Goal: Task Accomplishment & Management: Use online tool/utility

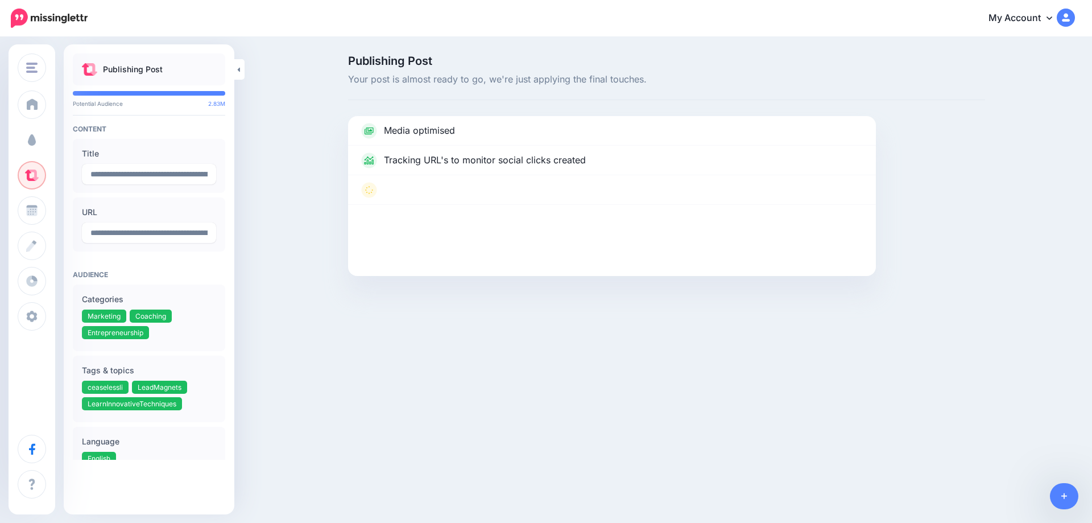
click at [34, 143] on span at bounding box center [31, 139] width 15 height 11
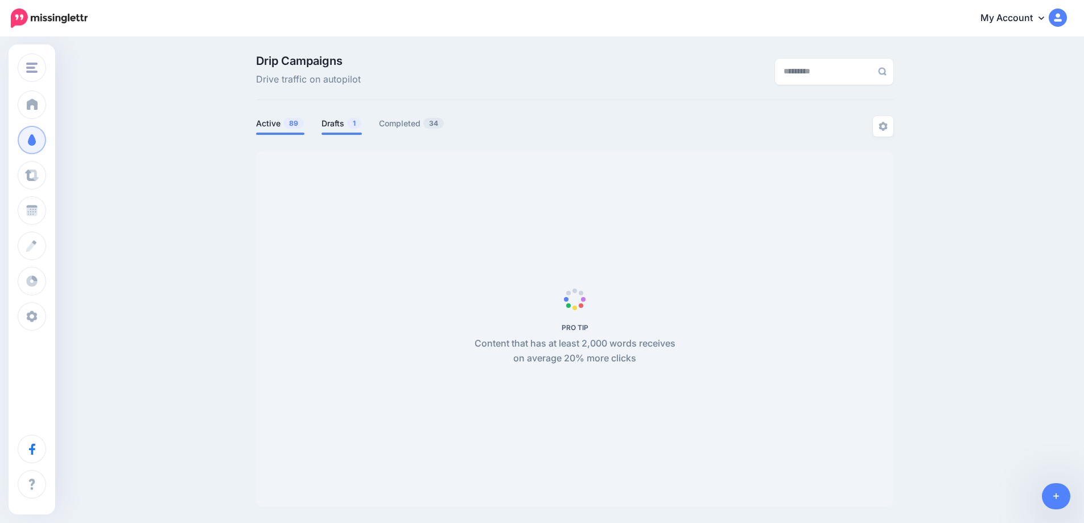
click at [345, 123] on link "Drafts 1" at bounding box center [341, 124] width 40 height 14
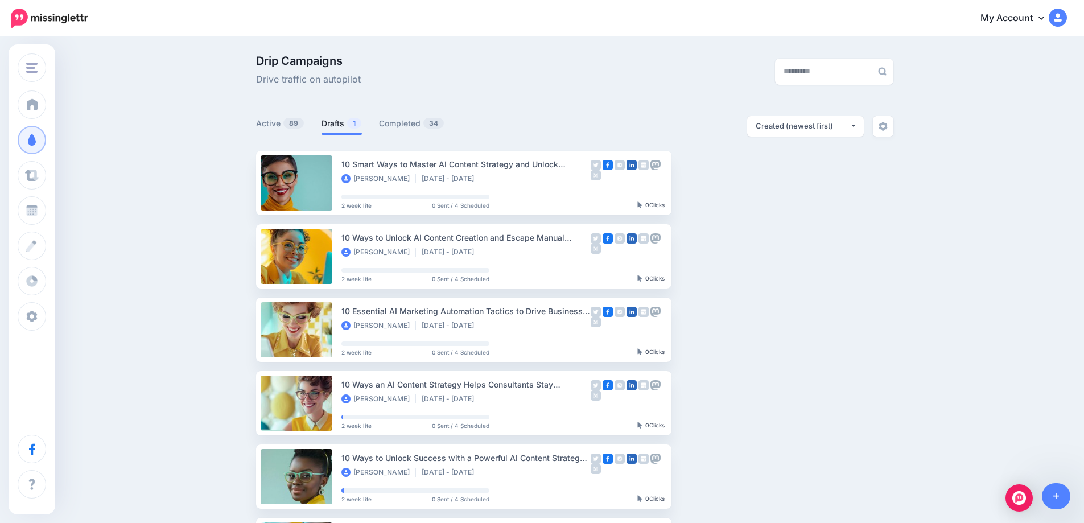
click at [333, 127] on link "Drafts 1" at bounding box center [341, 124] width 40 height 14
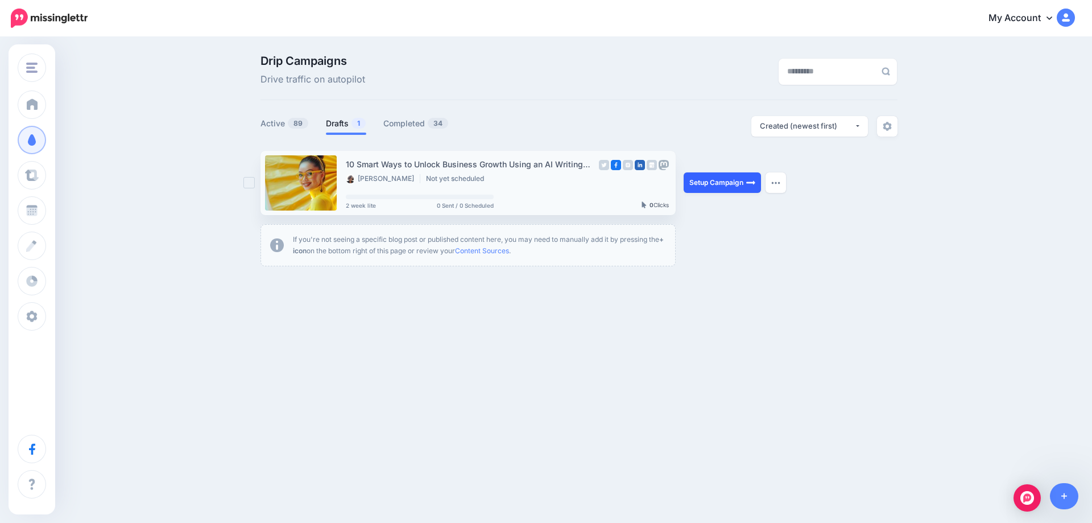
click at [703, 185] on link "Setup Campaign" at bounding box center [722, 182] width 77 height 20
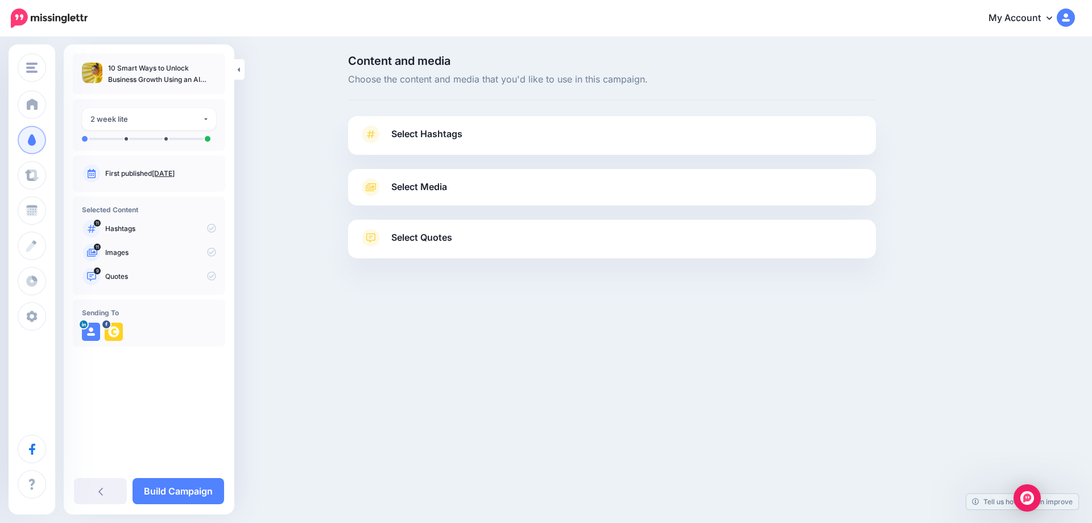
click at [170, 171] on link "Sept. 2, 2025" at bounding box center [163, 173] width 23 height 9
click at [425, 130] on span "Select Hashtags" at bounding box center [426, 133] width 71 height 15
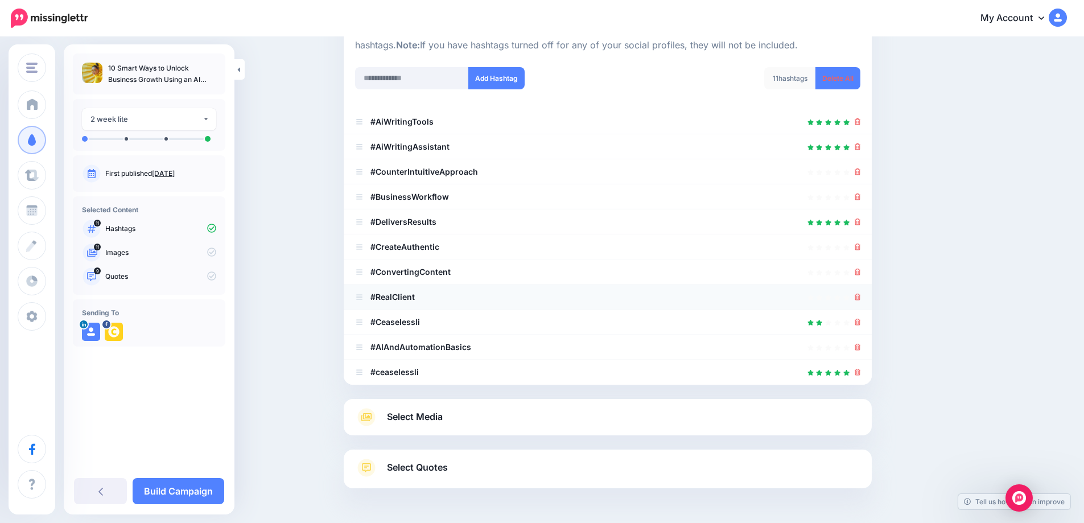
scroll to position [133, 0]
click at [861, 172] on icon at bounding box center [858, 170] width 6 height 7
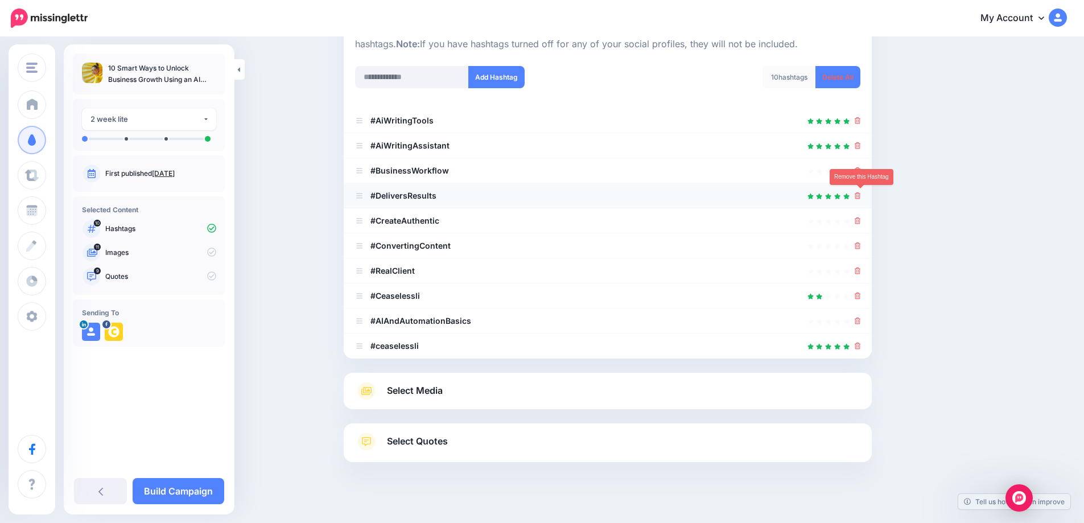
click at [859, 197] on icon at bounding box center [858, 195] width 6 height 7
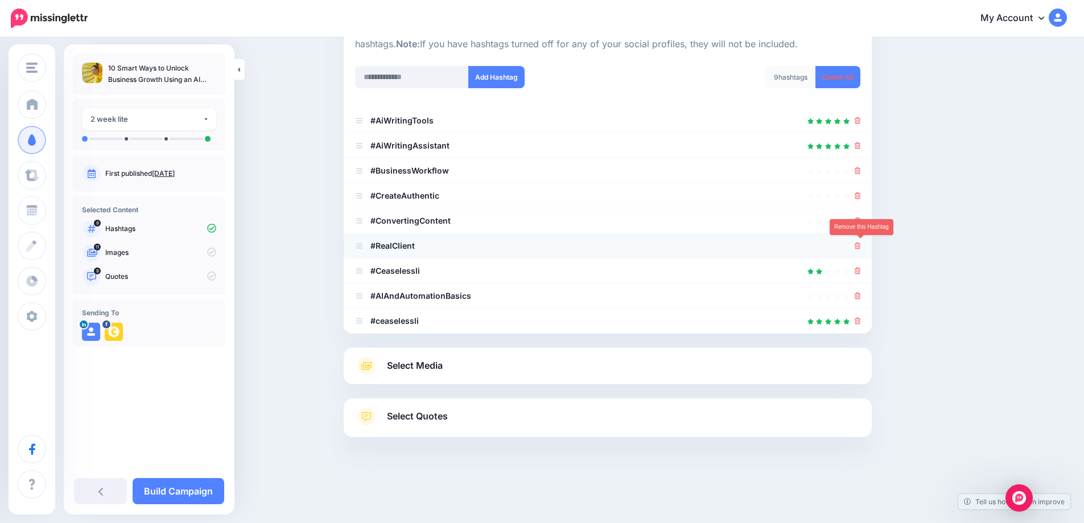
click at [861, 245] on icon at bounding box center [858, 245] width 6 height 7
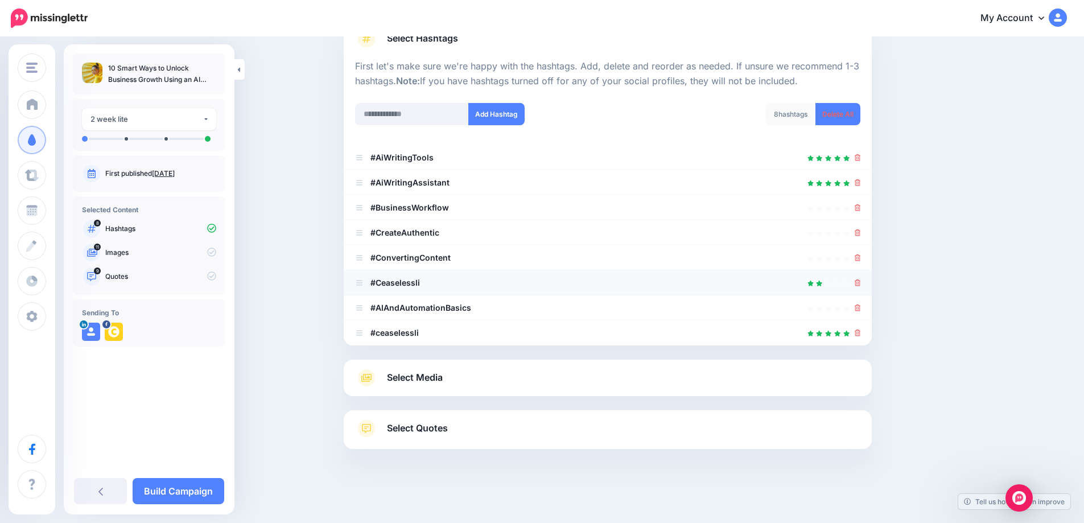
scroll to position [96, 0]
click at [860, 283] on icon at bounding box center [858, 282] width 6 height 7
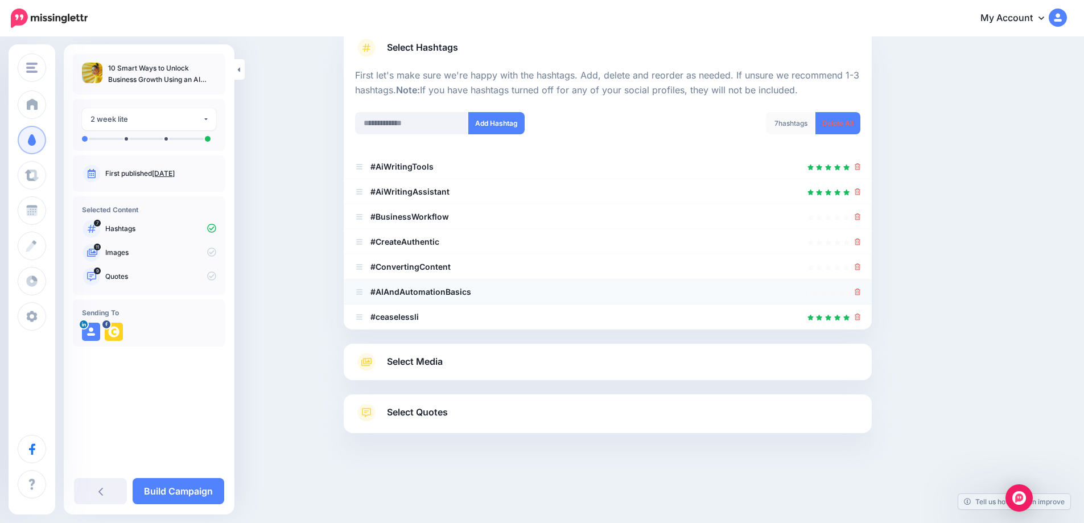
click at [858, 290] on div at bounding box center [607, 292] width 505 height 14
click at [861, 269] on icon at bounding box center [858, 266] width 6 height 7
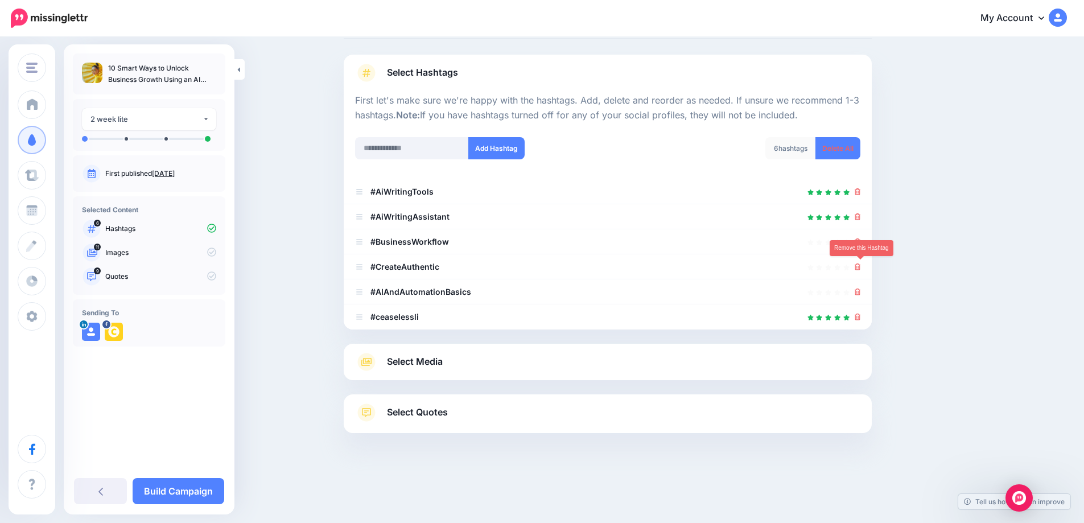
scroll to position [61, 0]
click at [861, 267] on icon at bounding box center [858, 266] width 6 height 7
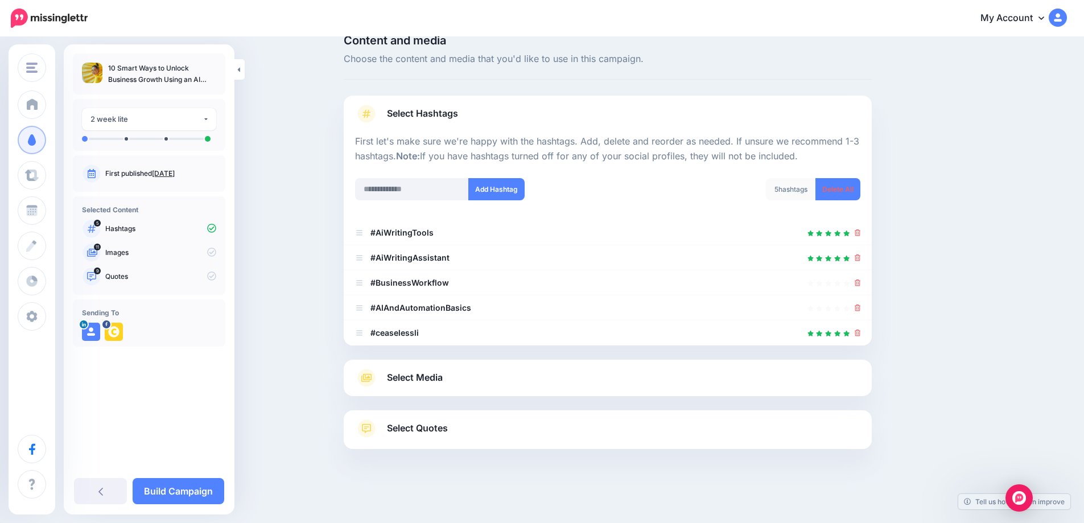
click at [435, 382] on span "Select Media" at bounding box center [415, 377] width 56 height 15
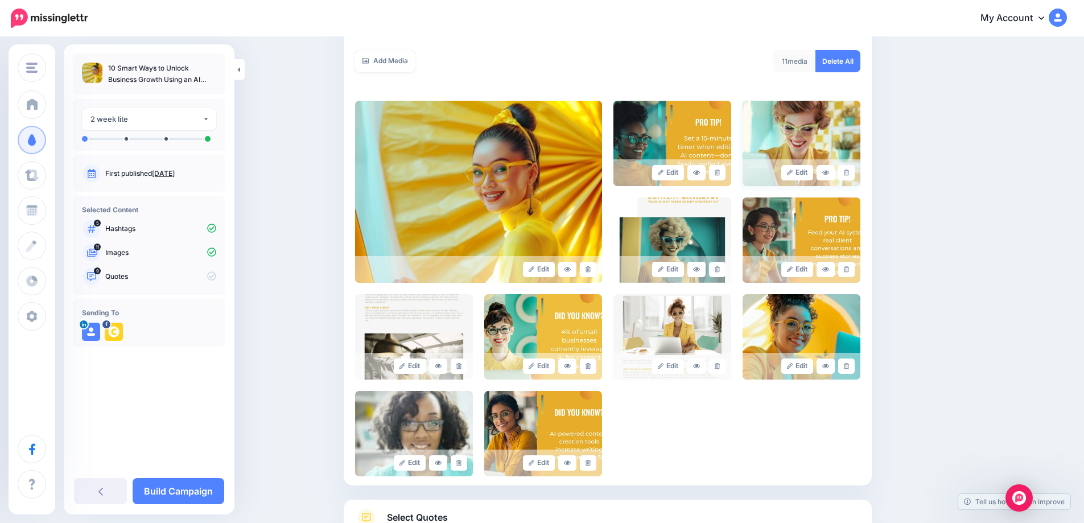
scroll to position [196, 0]
click at [849, 174] on icon at bounding box center [846, 172] width 5 height 6
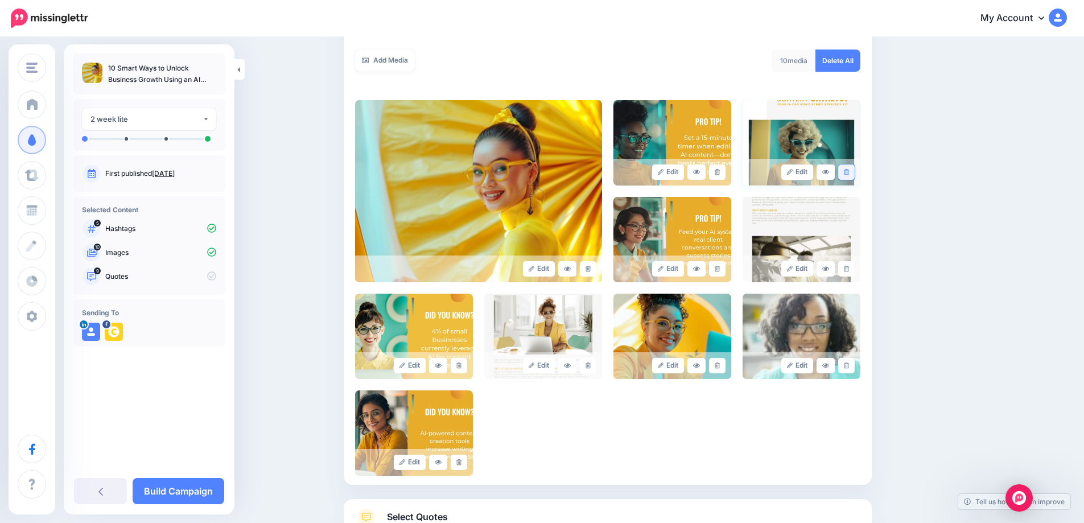
click at [849, 173] on icon at bounding box center [846, 172] width 5 height 6
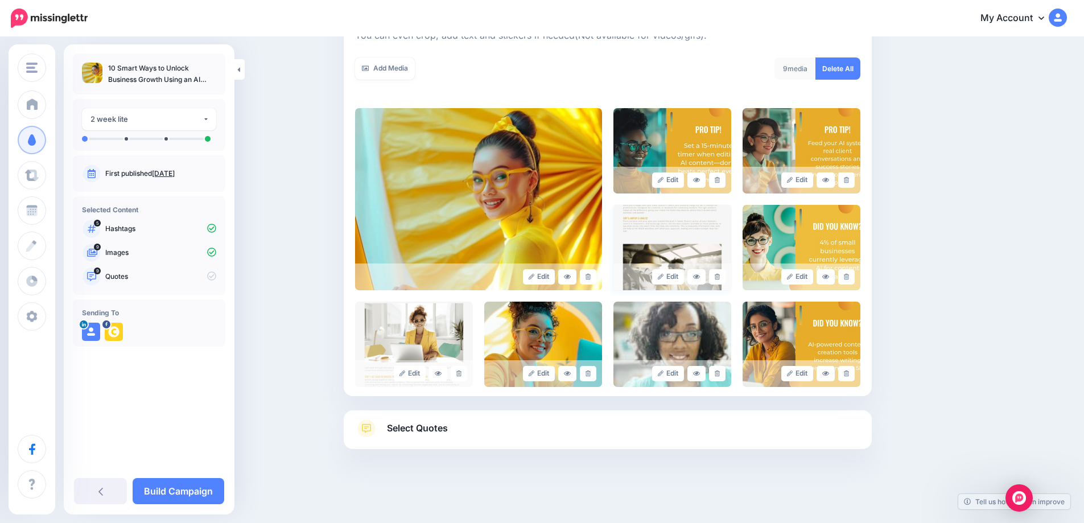
scroll to position [188, 0]
click at [720, 278] on icon at bounding box center [717, 277] width 5 height 6
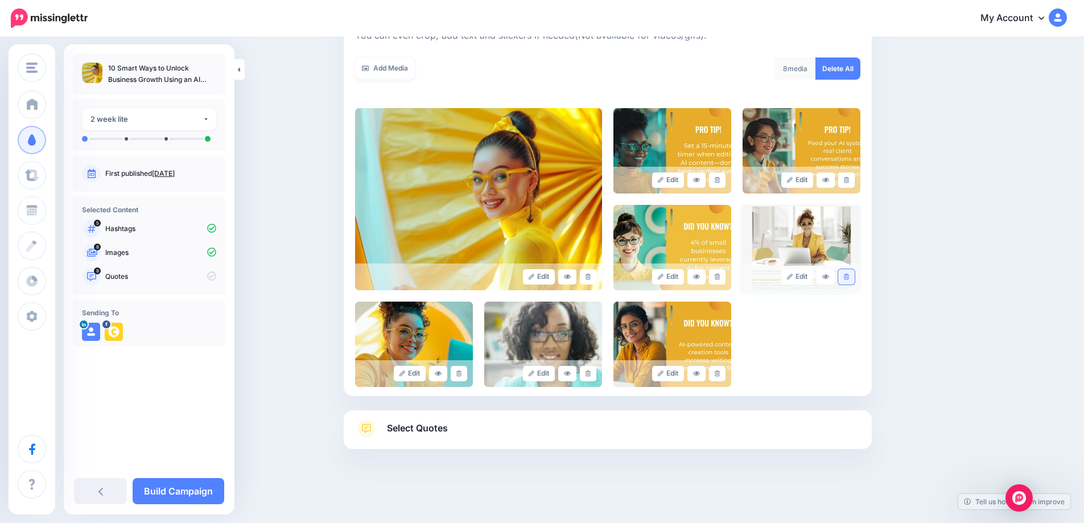
click at [849, 276] on icon at bounding box center [846, 277] width 5 height 6
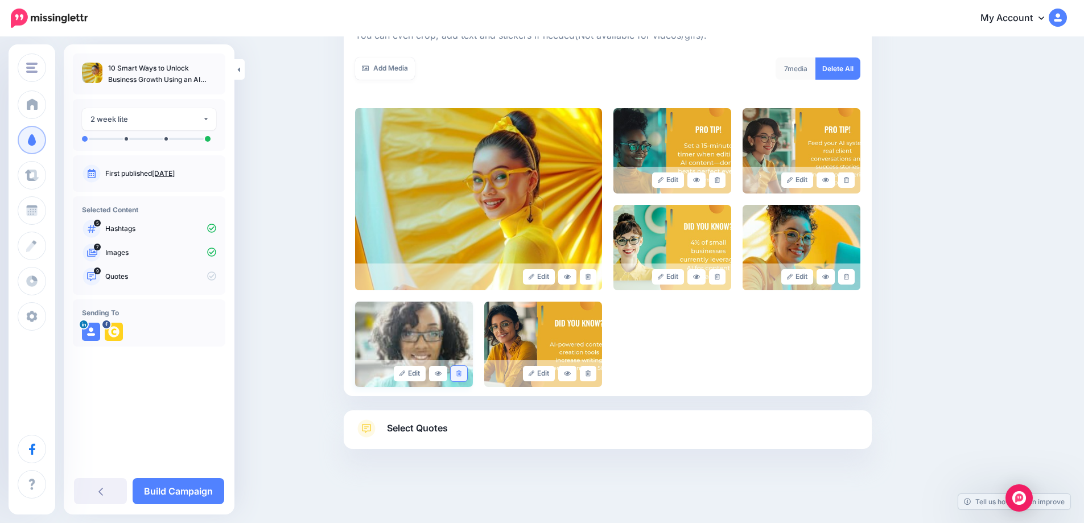
click at [461, 375] on icon at bounding box center [458, 373] width 5 height 6
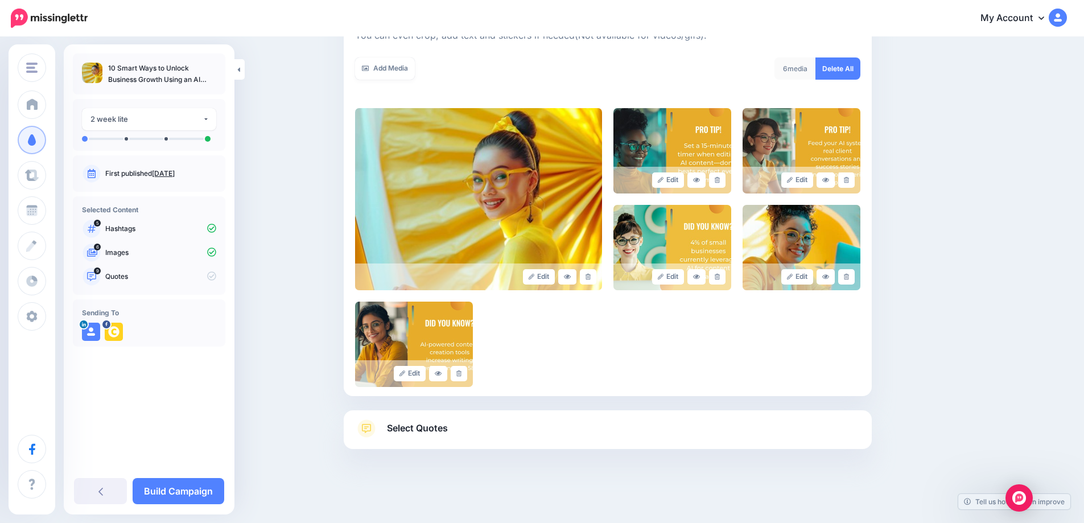
click at [440, 428] on span "Select Quotes" at bounding box center [417, 427] width 61 height 15
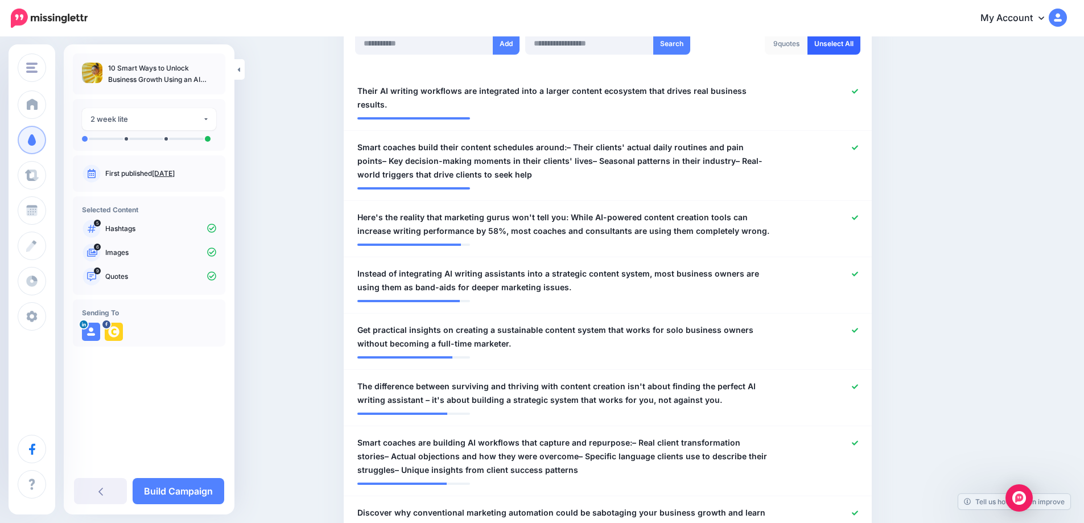
scroll to position [324, 0]
click at [840, 43] on link "Unselect All" at bounding box center [833, 43] width 53 height 22
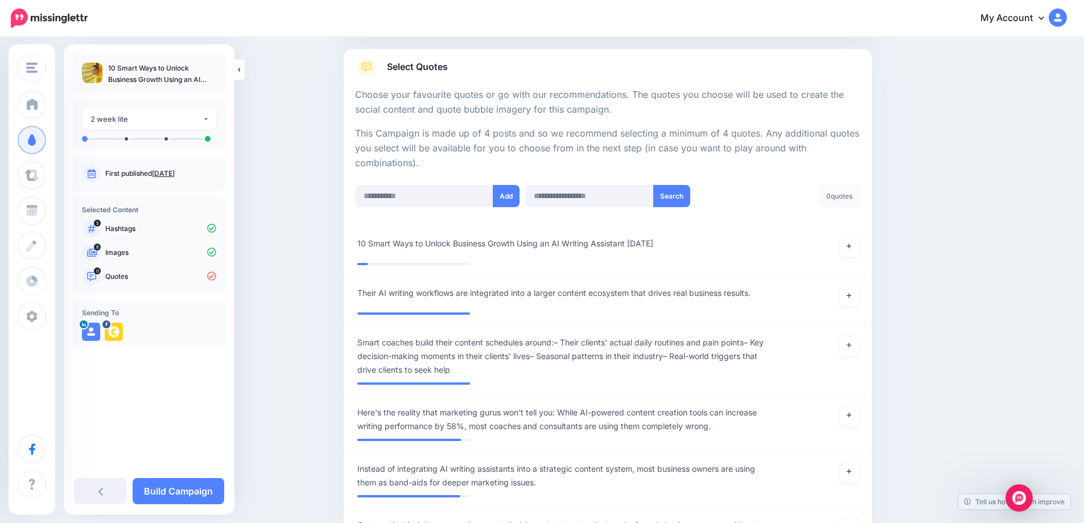
scroll to position [171, 0]
click at [851, 249] on icon at bounding box center [849, 245] width 5 height 6
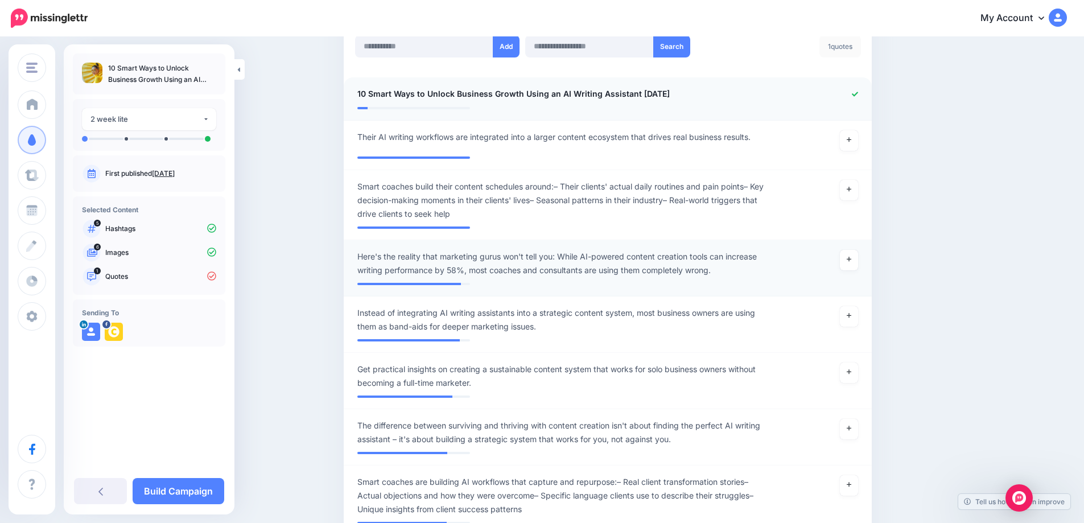
scroll to position [321, 0]
click at [851, 262] on icon at bounding box center [849, 258] width 5 height 6
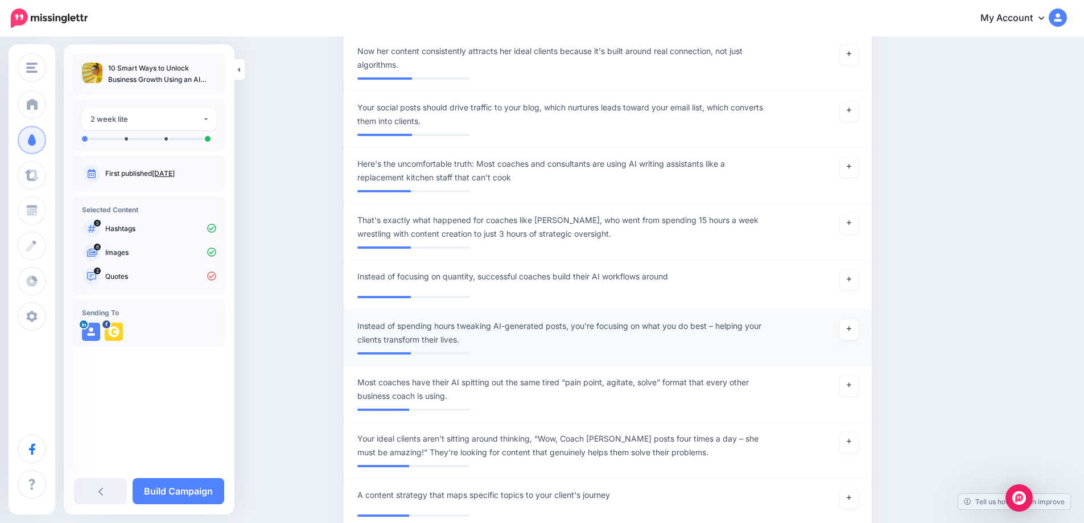
scroll to position [3078, 0]
click at [853, 228] on link at bounding box center [849, 223] width 18 height 20
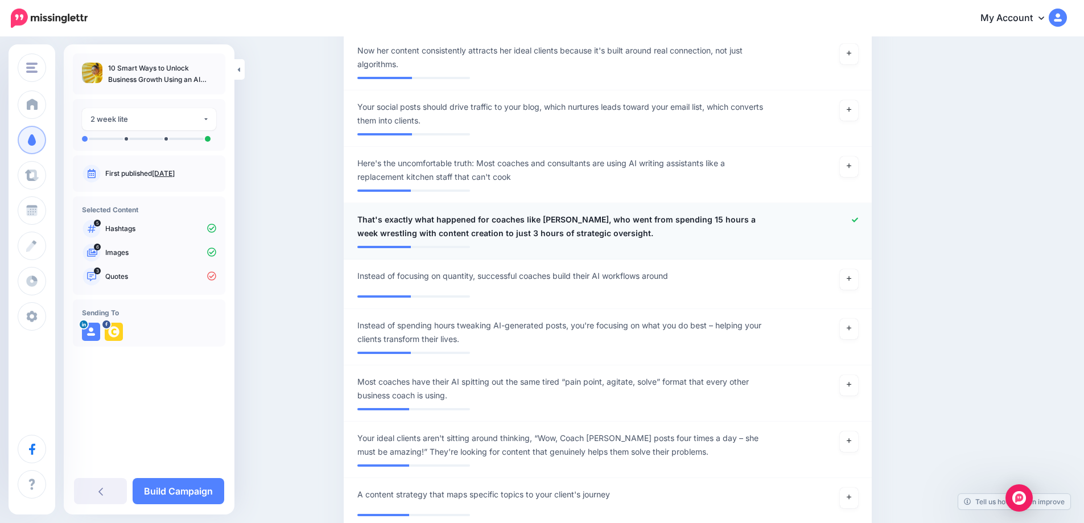
click at [854, 226] on div at bounding box center [824, 226] width 86 height 27
click at [858, 221] on icon at bounding box center [855, 220] width 6 height 6
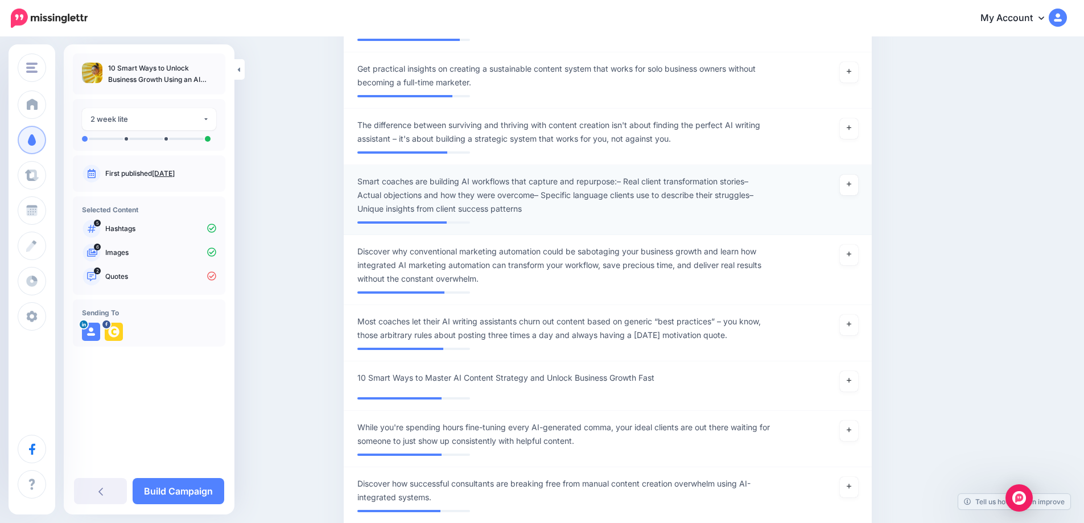
scroll to position [637, 0]
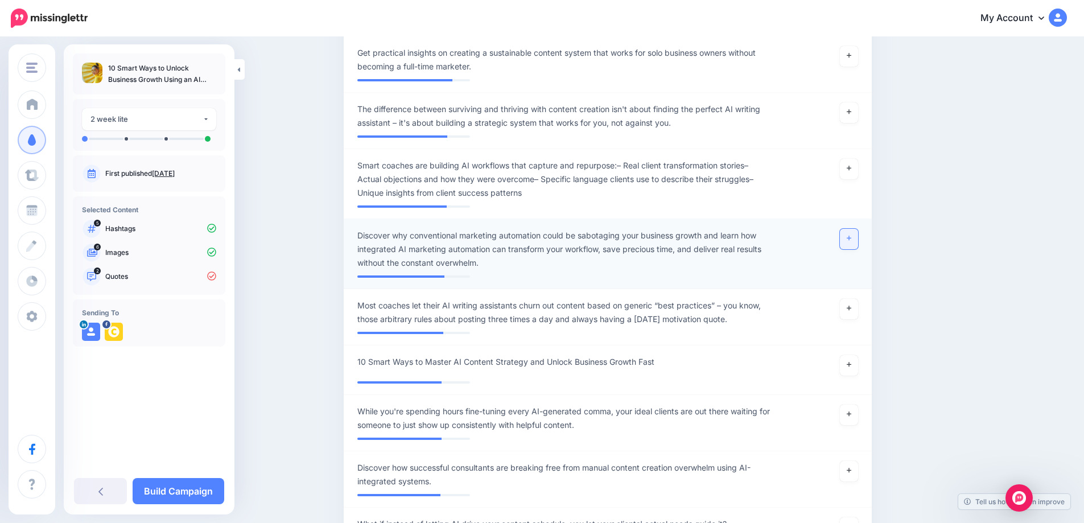
click at [851, 241] on icon at bounding box center [849, 238] width 5 height 6
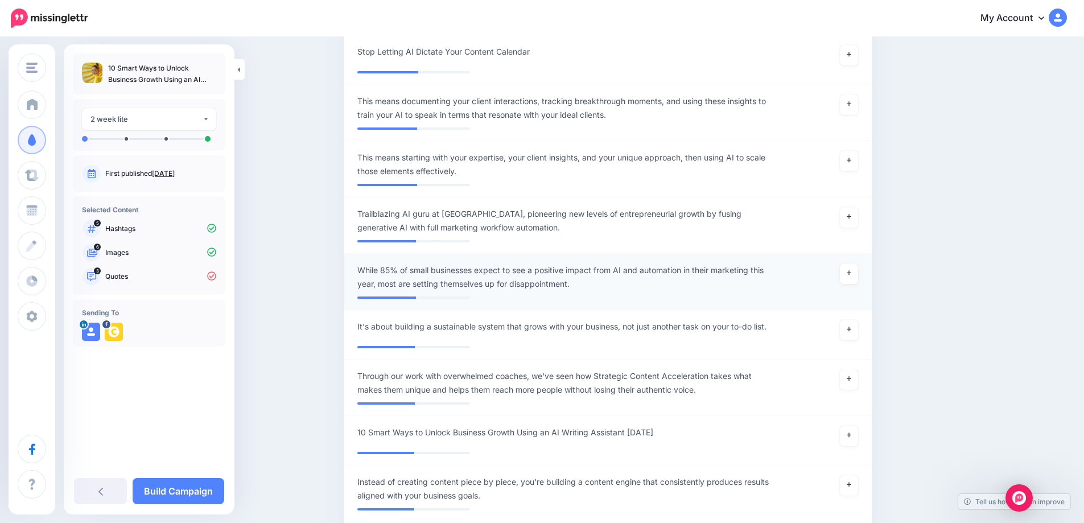
scroll to position [2479, 0]
click at [851, 275] on icon at bounding box center [849, 272] width 5 height 5
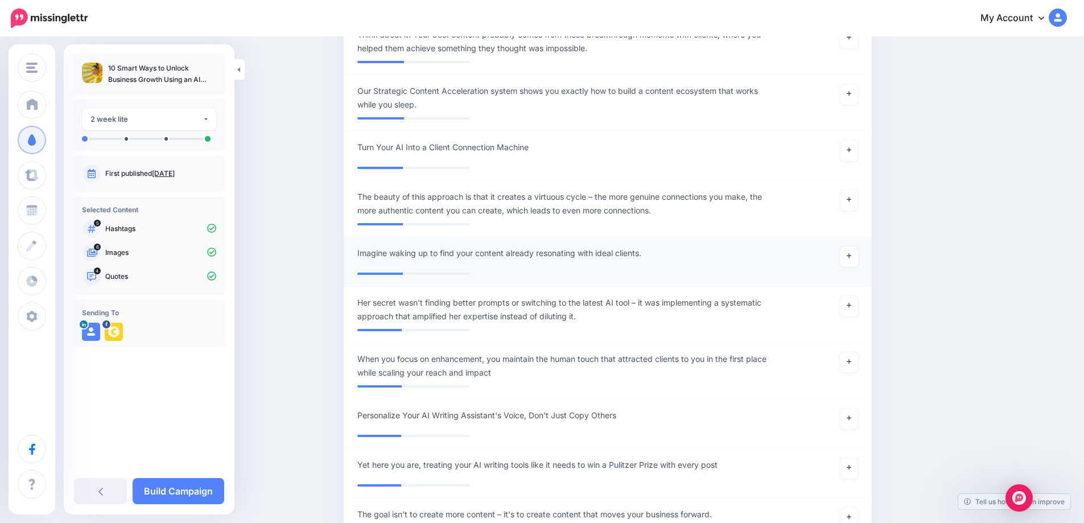
scroll to position [4131, 0]
click at [857, 209] on link at bounding box center [849, 199] width 18 height 20
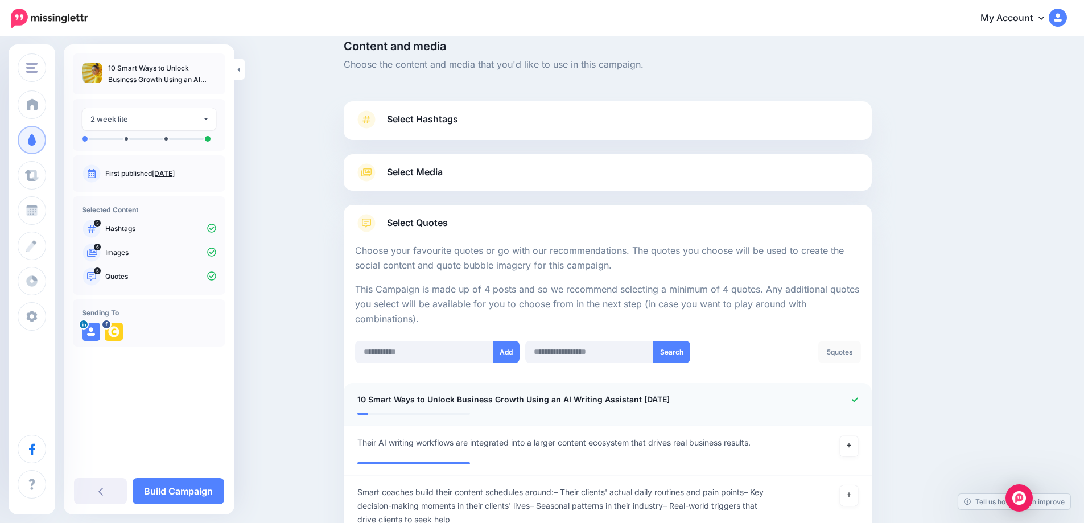
scroll to position [0, 0]
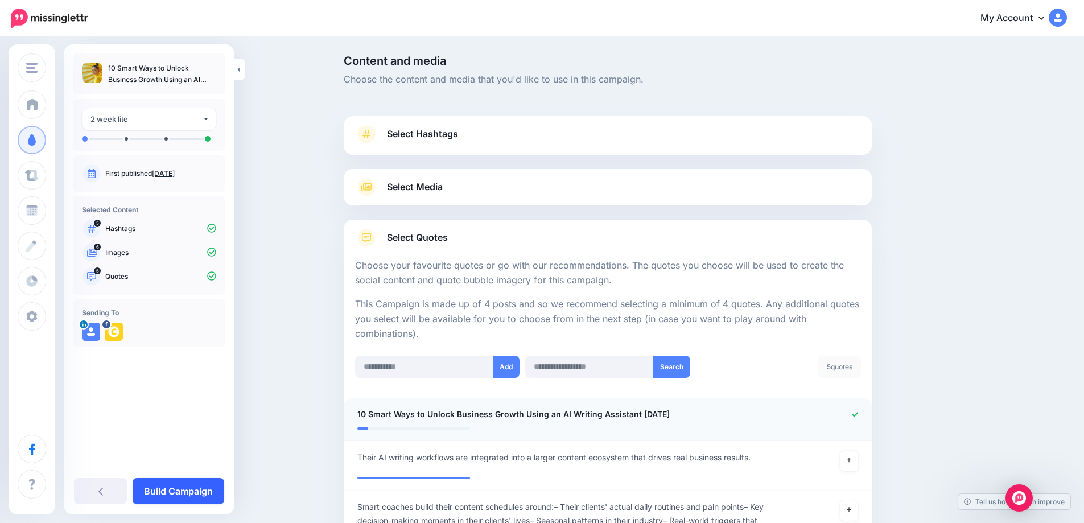
click at [187, 491] on link "Build Campaign" at bounding box center [179, 491] width 92 height 26
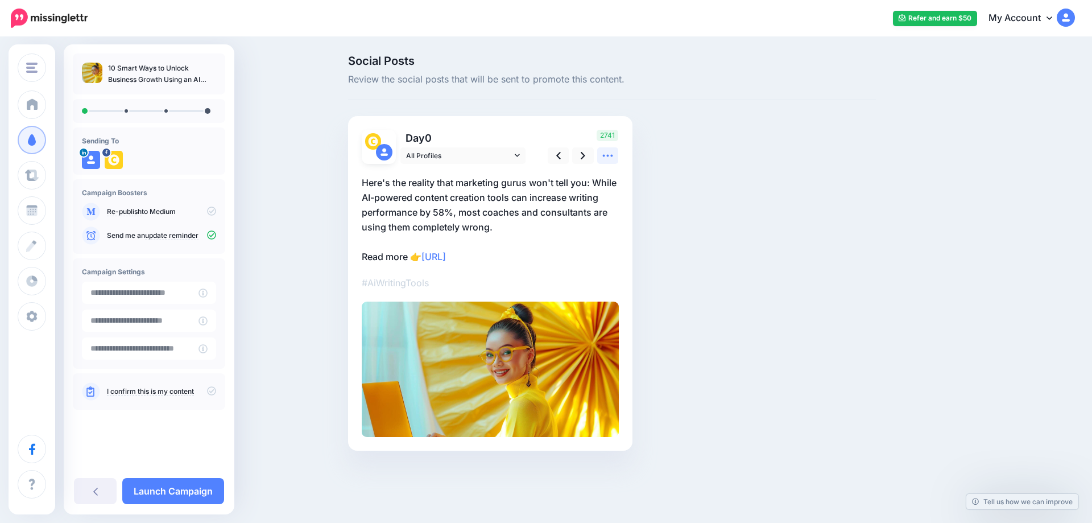
click at [611, 156] on icon at bounding box center [608, 156] width 12 height 12
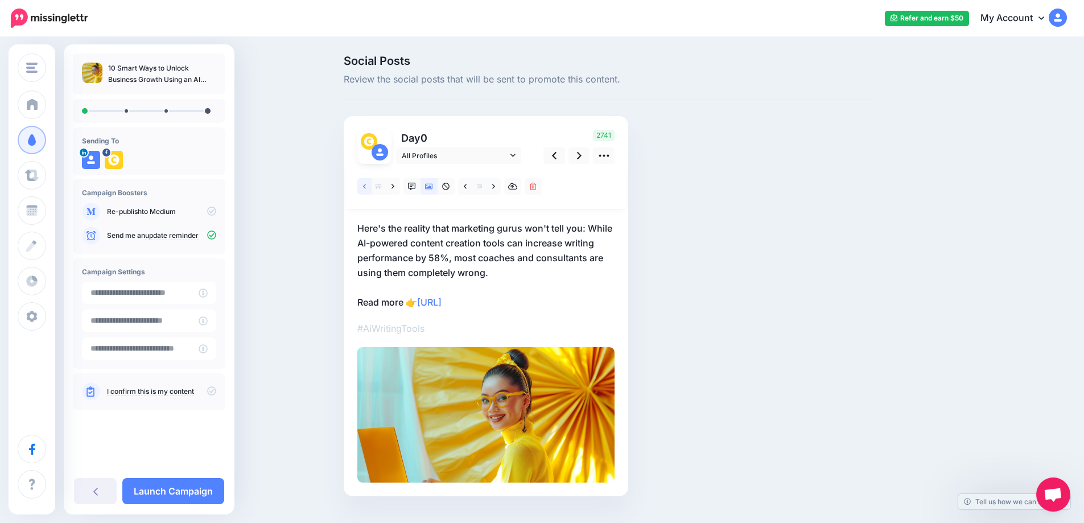
click at [365, 183] on link at bounding box center [364, 186] width 14 height 17
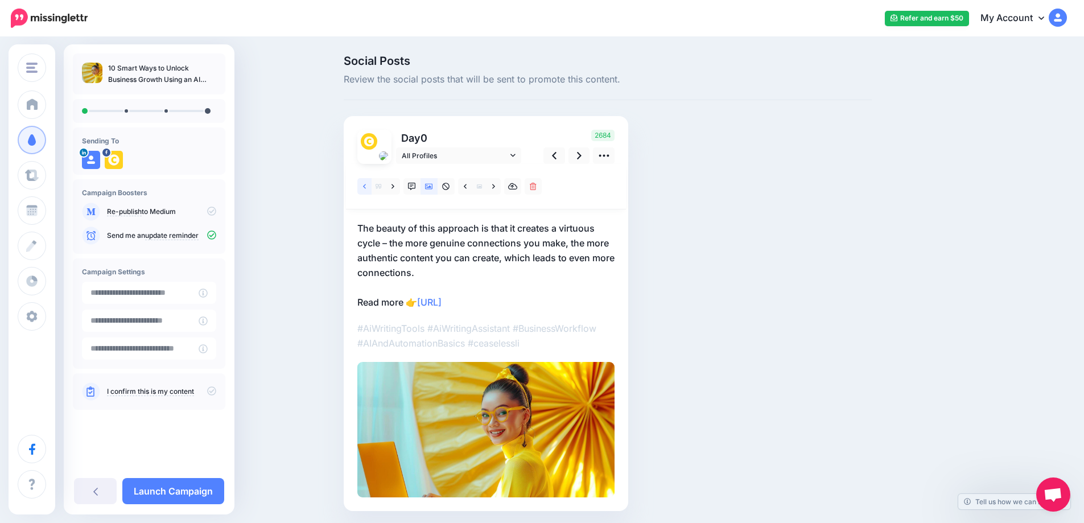
click at [366, 186] on icon at bounding box center [364, 186] width 3 height 5
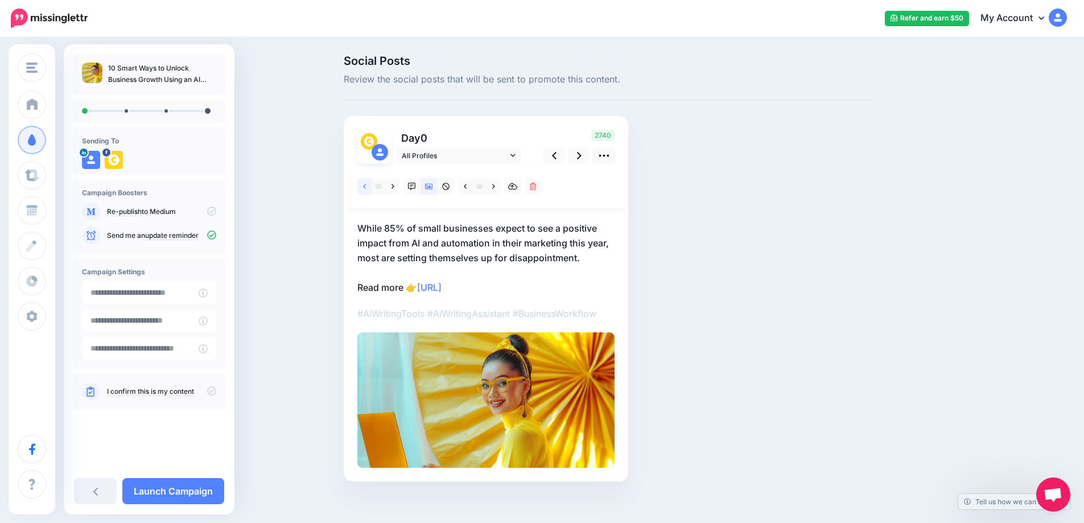
click at [366, 186] on icon at bounding box center [364, 186] width 3 height 5
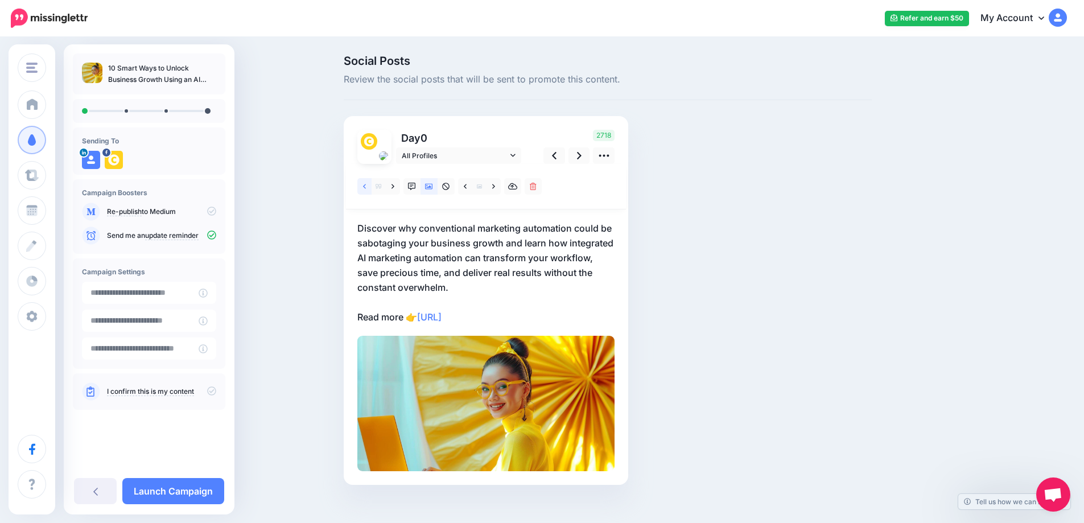
click at [366, 186] on icon at bounding box center [364, 186] width 3 height 5
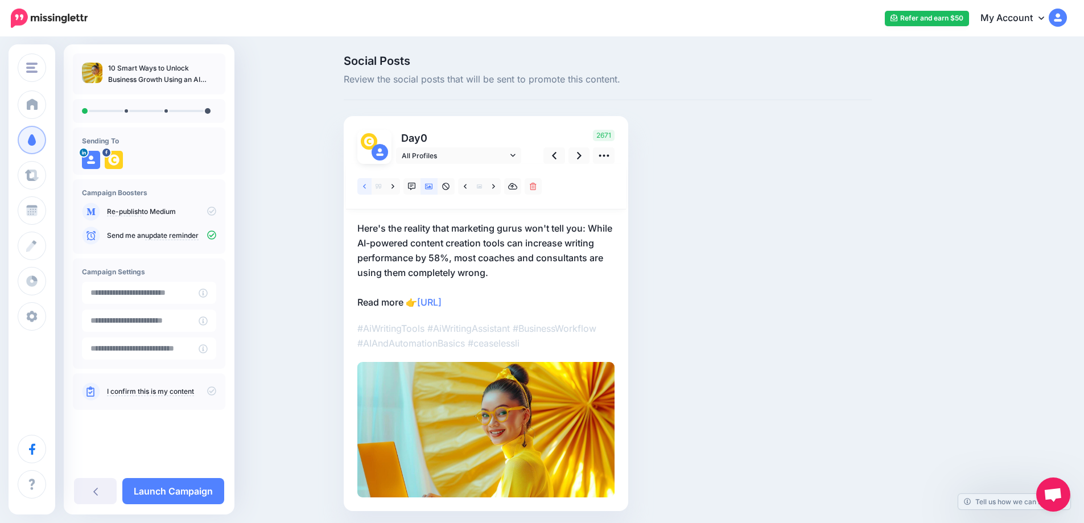
click at [366, 186] on icon at bounding box center [364, 186] width 3 height 5
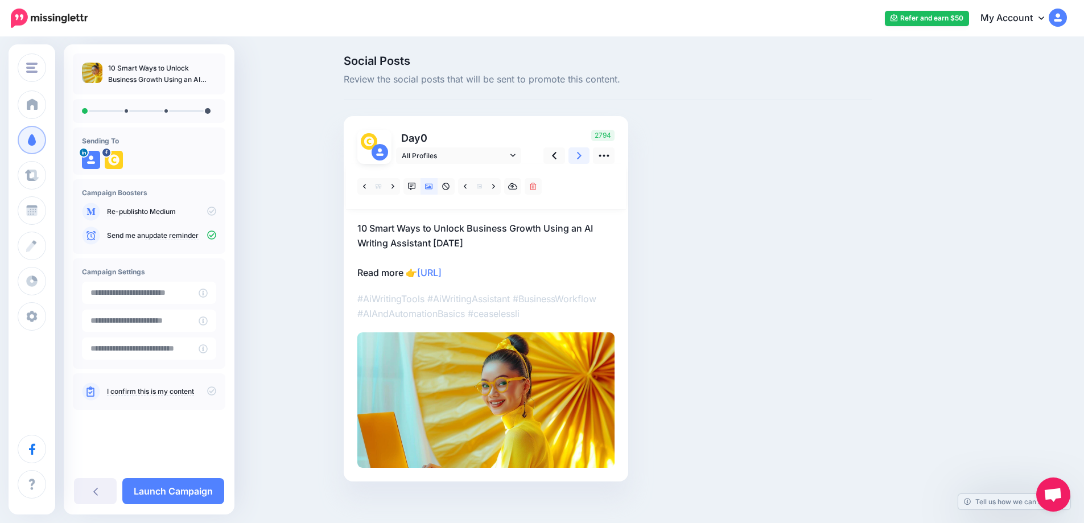
click at [586, 154] on link at bounding box center [579, 155] width 22 height 17
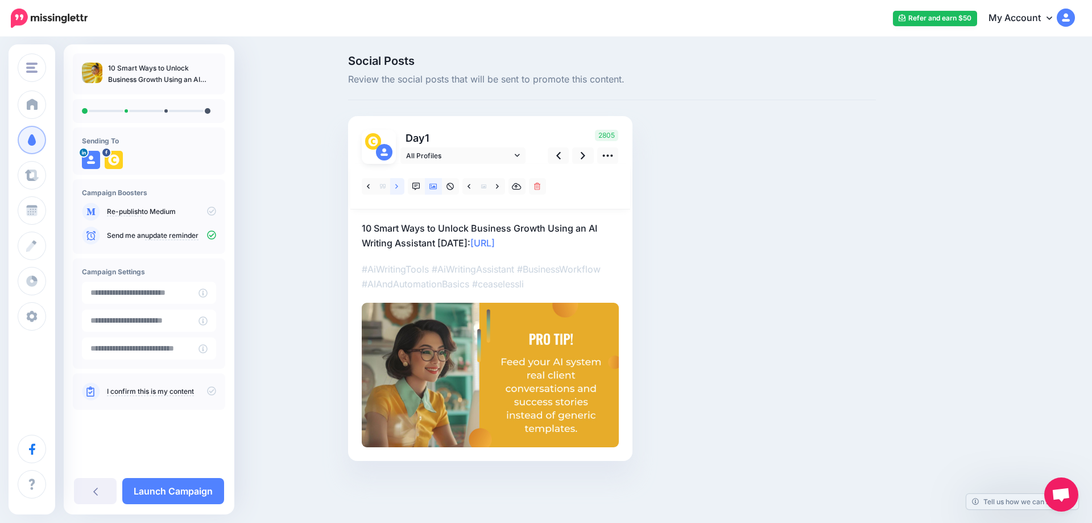
click at [397, 184] on icon at bounding box center [396, 186] width 3 height 5
click at [398, 186] on icon at bounding box center [396, 187] width 3 height 8
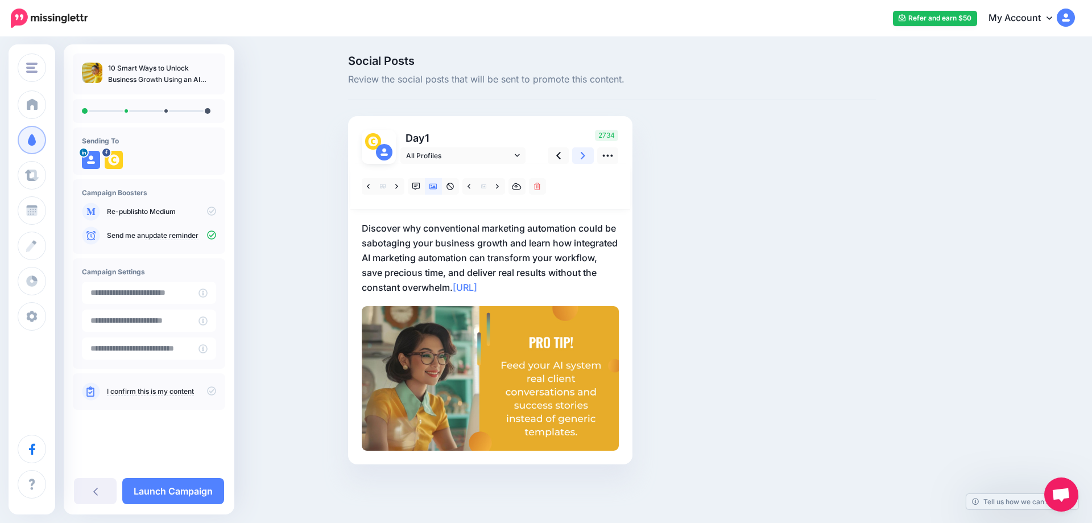
click at [584, 158] on icon at bounding box center [583, 156] width 5 height 12
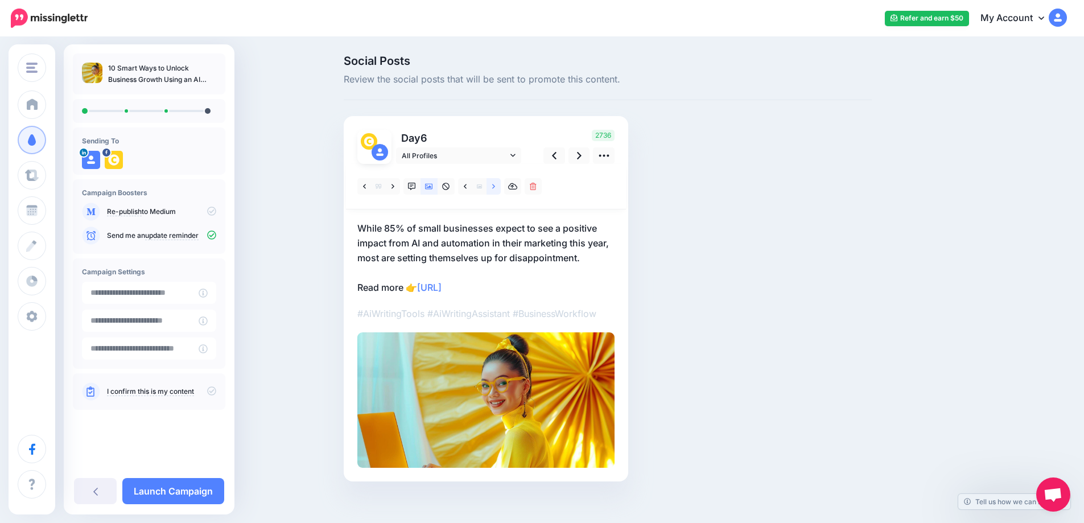
click at [495, 187] on link at bounding box center [493, 186] width 14 height 17
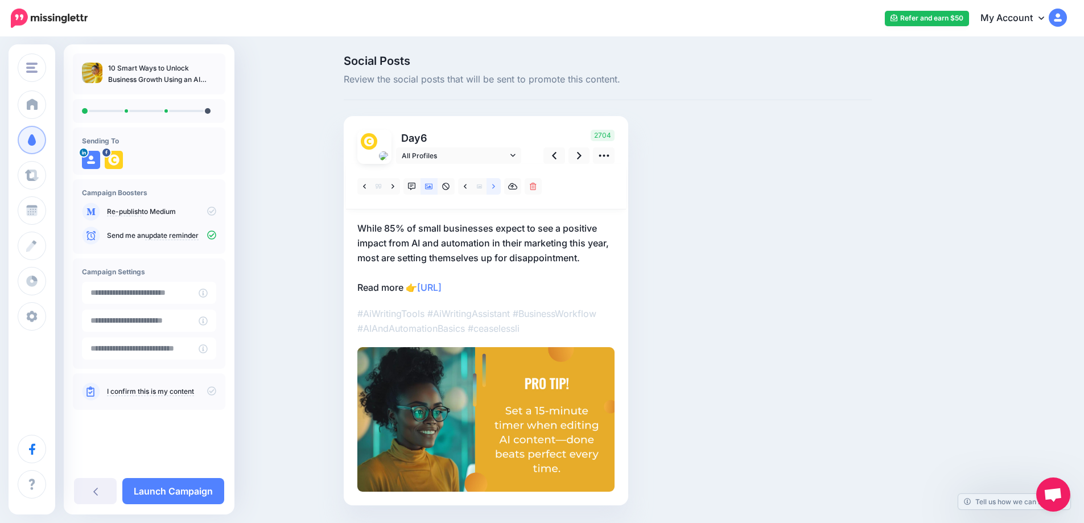
click at [495, 187] on link at bounding box center [493, 186] width 14 height 17
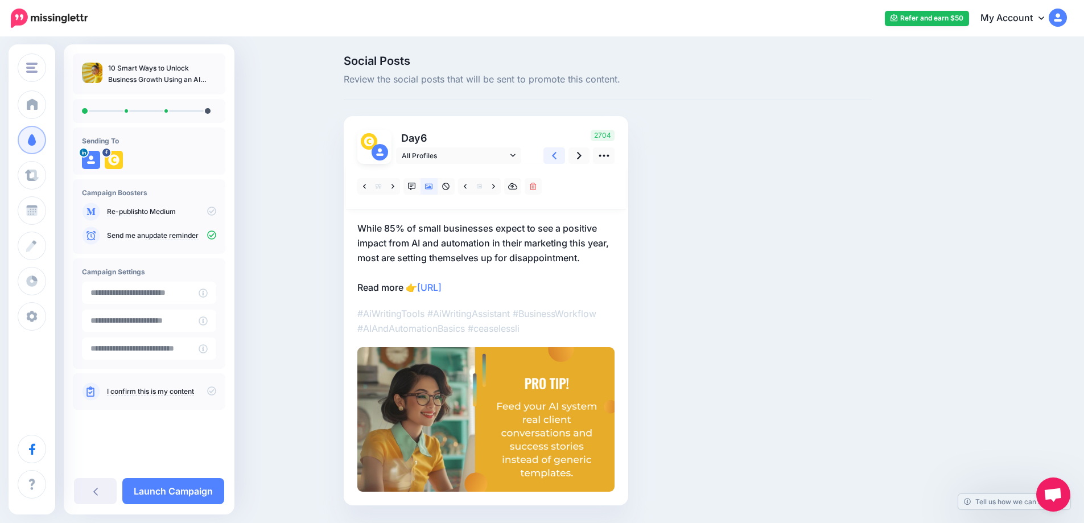
click at [556, 155] on icon at bounding box center [554, 156] width 5 height 12
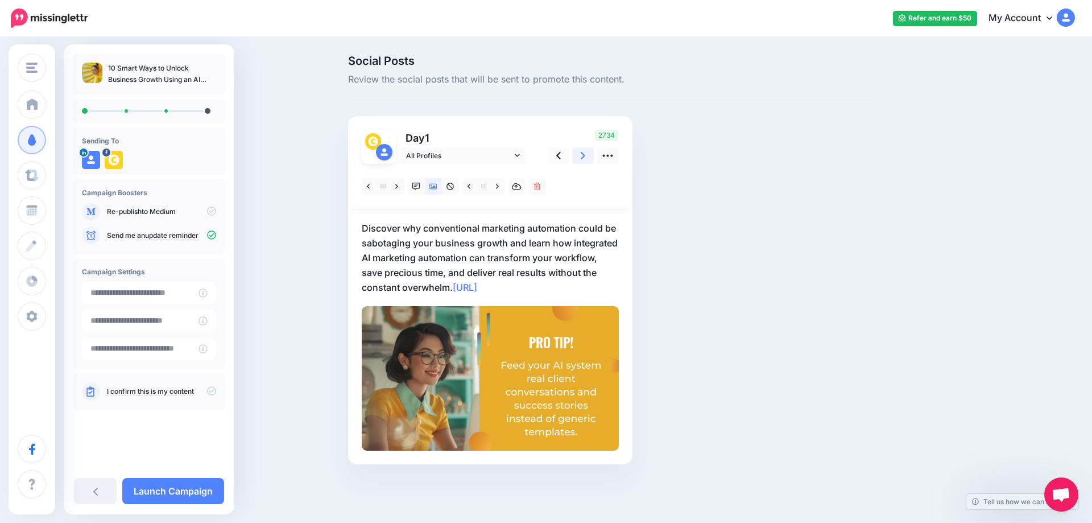
click at [583, 155] on icon at bounding box center [583, 156] width 5 height 12
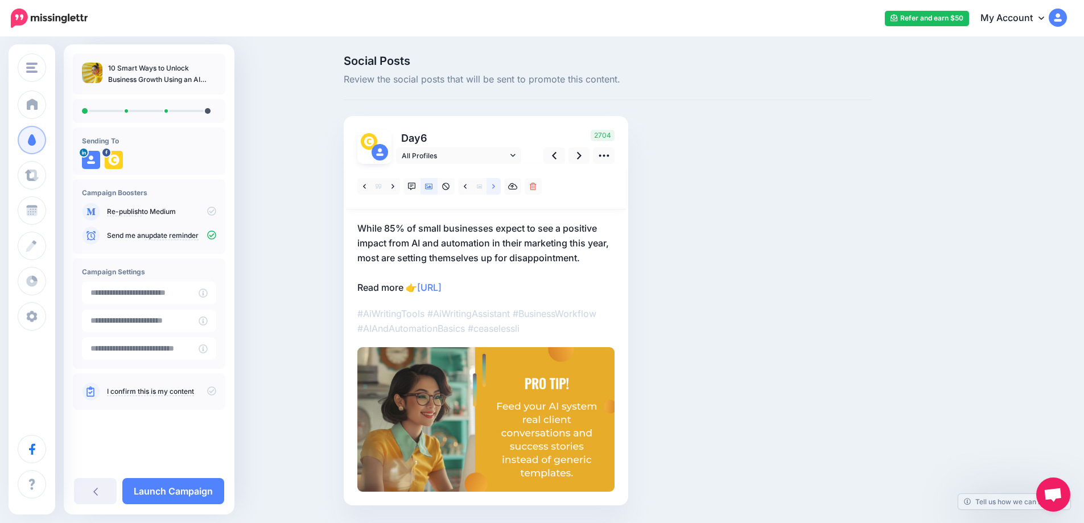
click at [495, 187] on link at bounding box center [493, 186] width 14 height 17
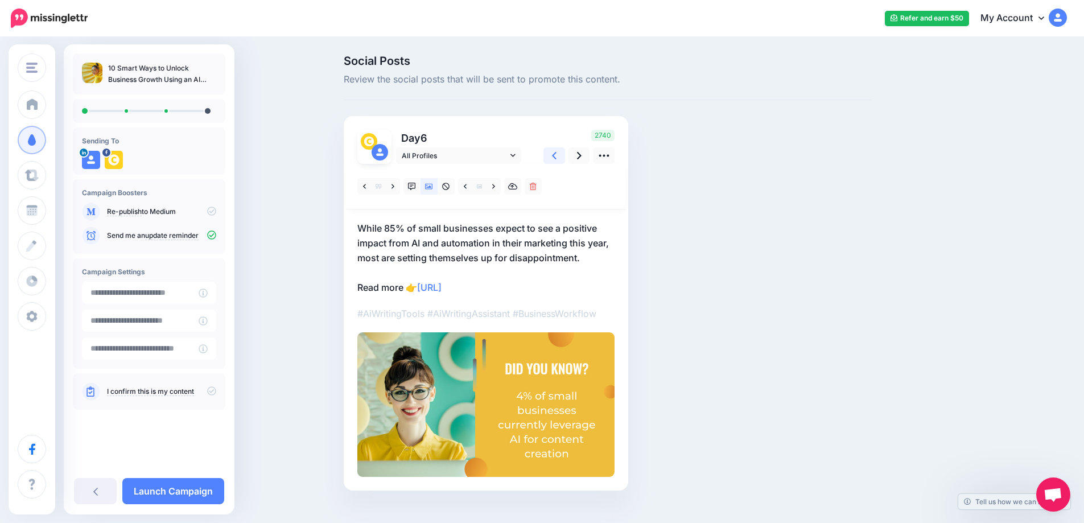
click at [562, 159] on link at bounding box center [554, 155] width 22 height 17
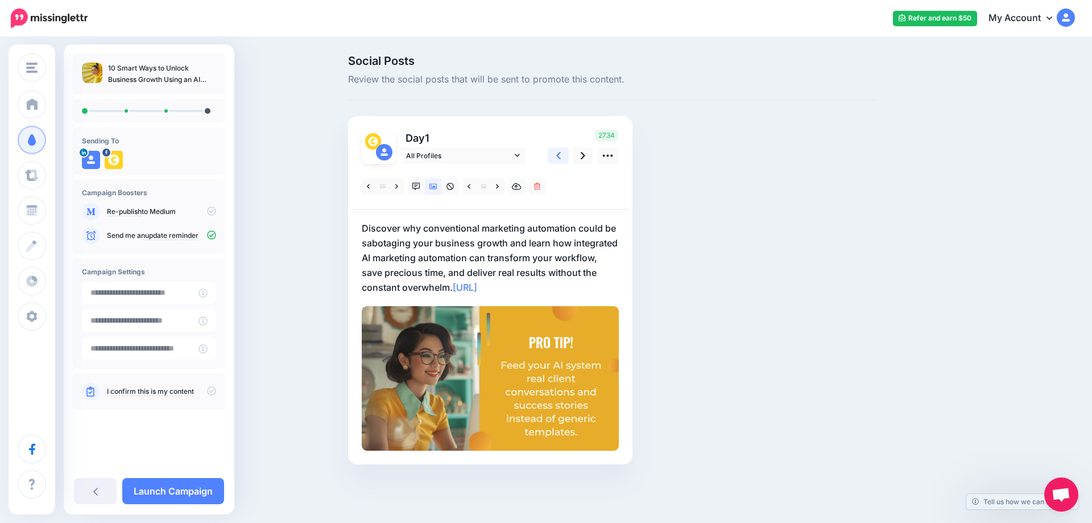
click at [562, 159] on link at bounding box center [559, 155] width 22 height 17
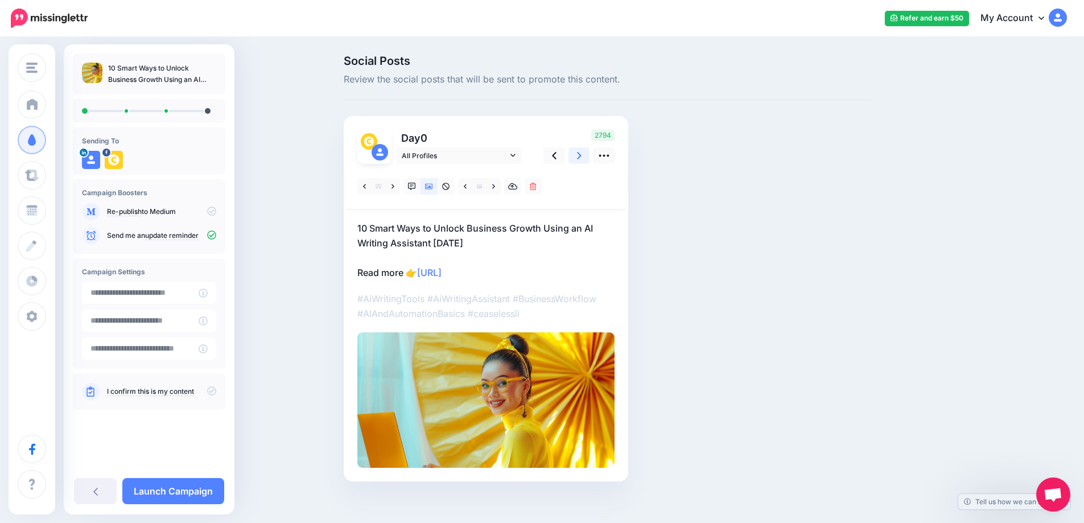
click at [582, 159] on icon at bounding box center [579, 156] width 5 height 12
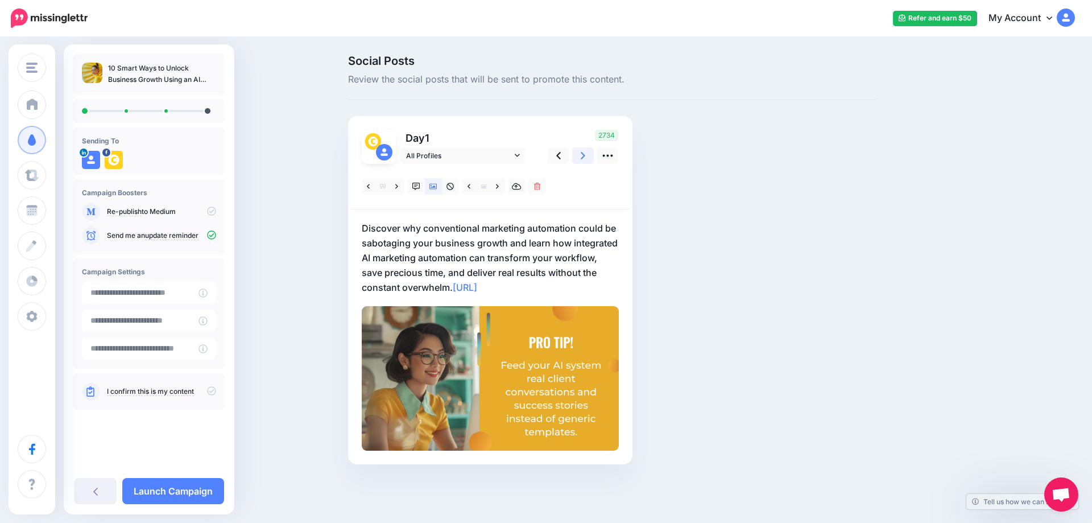
click at [584, 159] on icon at bounding box center [583, 156] width 5 height 12
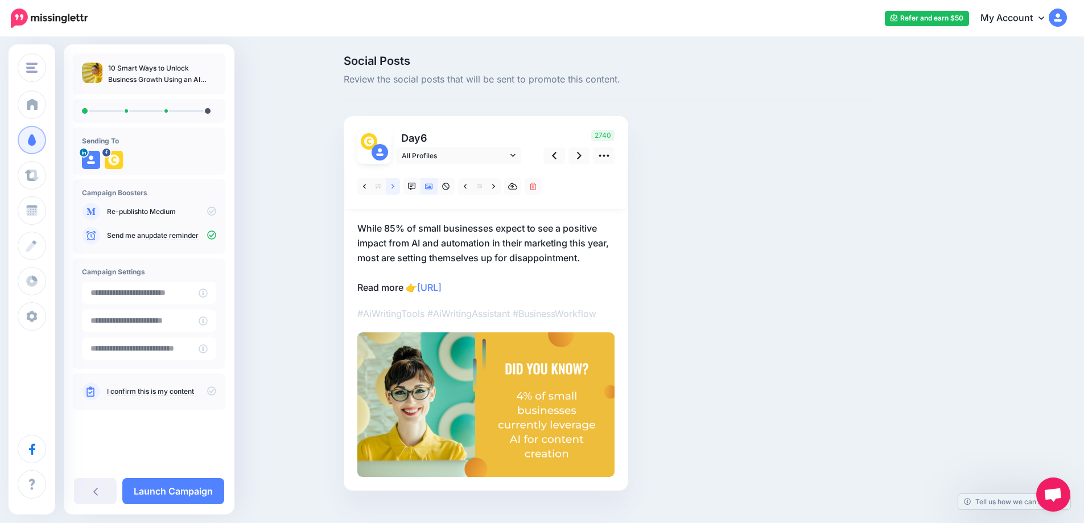
click at [394, 188] on icon at bounding box center [392, 187] width 3 height 8
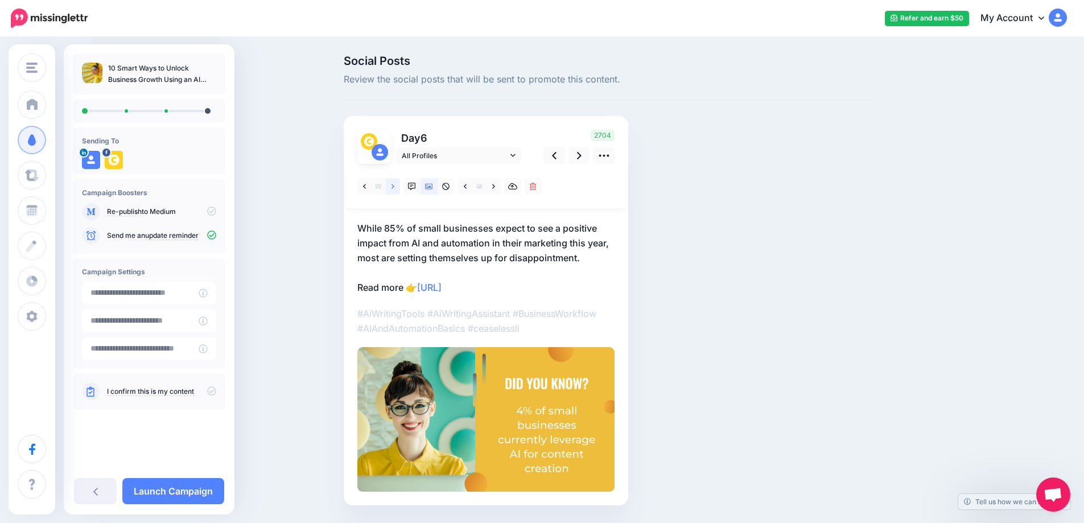
click at [394, 188] on icon at bounding box center [392, 187] width 3 height 8
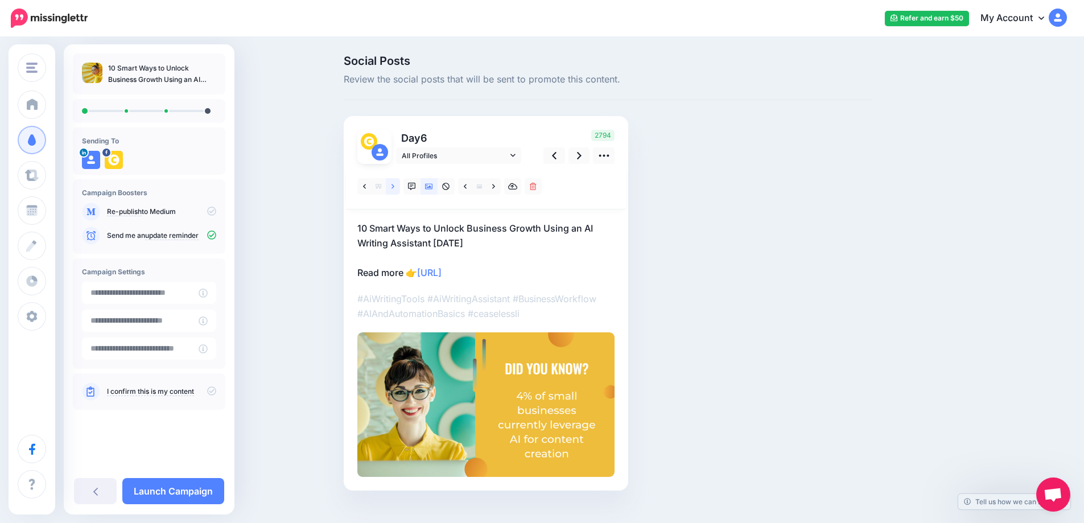
click at [394, 187] on icon at bounding box center [392, 187] width 3 height 8
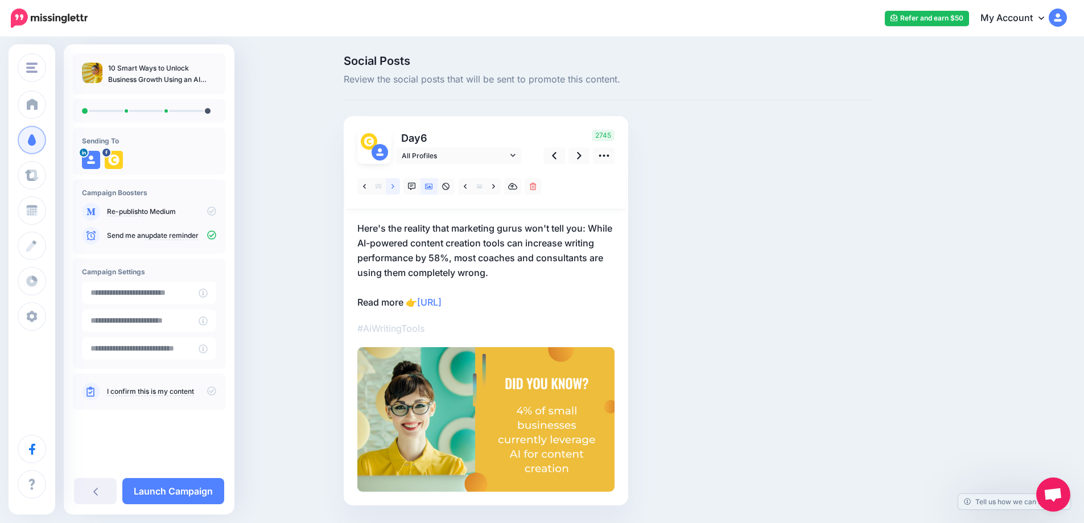
click at [394, 187] on icon at bounding box center [392, 187] width 3 height 8
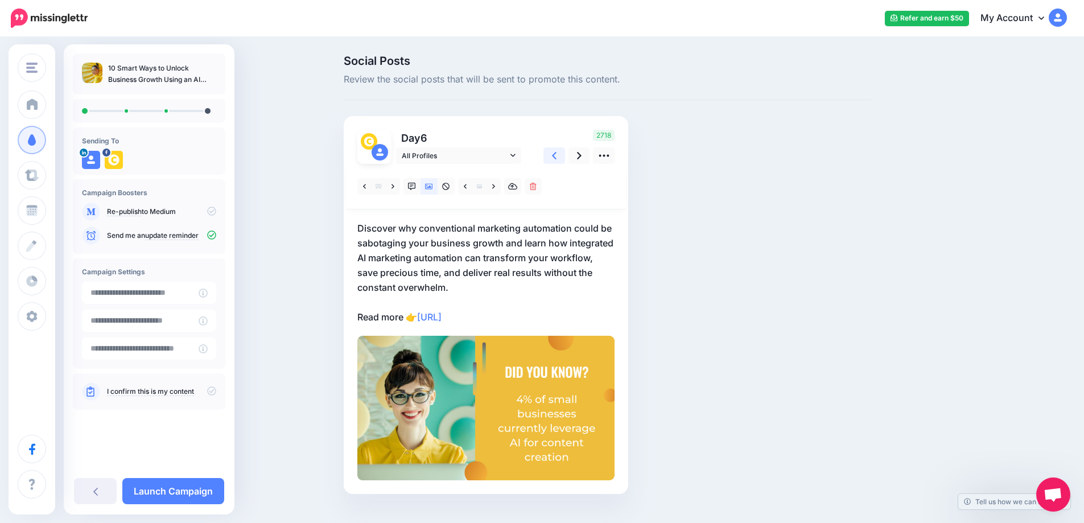
click at [562, 156] on link at bounding box center [554, 155] width 22 height 17
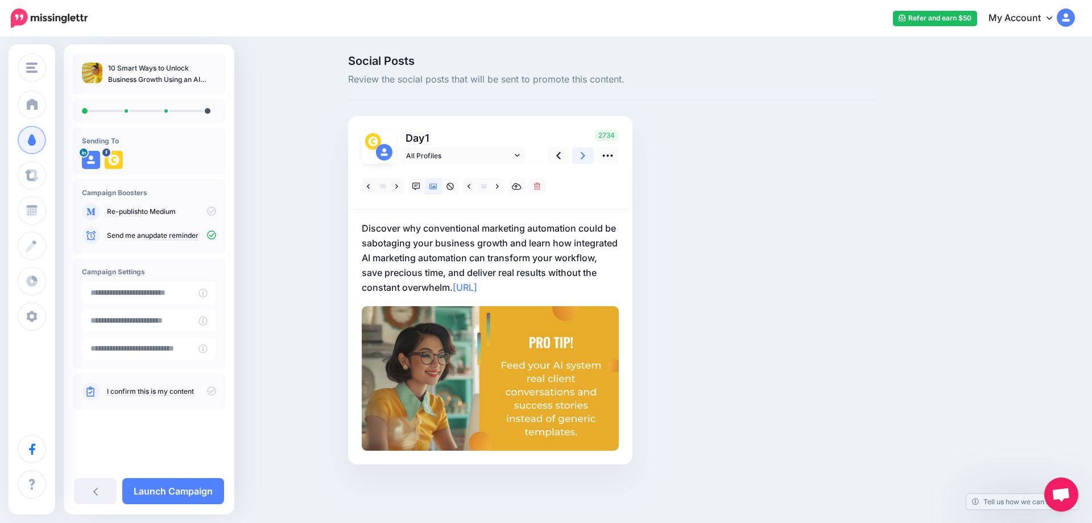
click at [586, 158] on link at bounding box center [583, 155] width 22 height 17
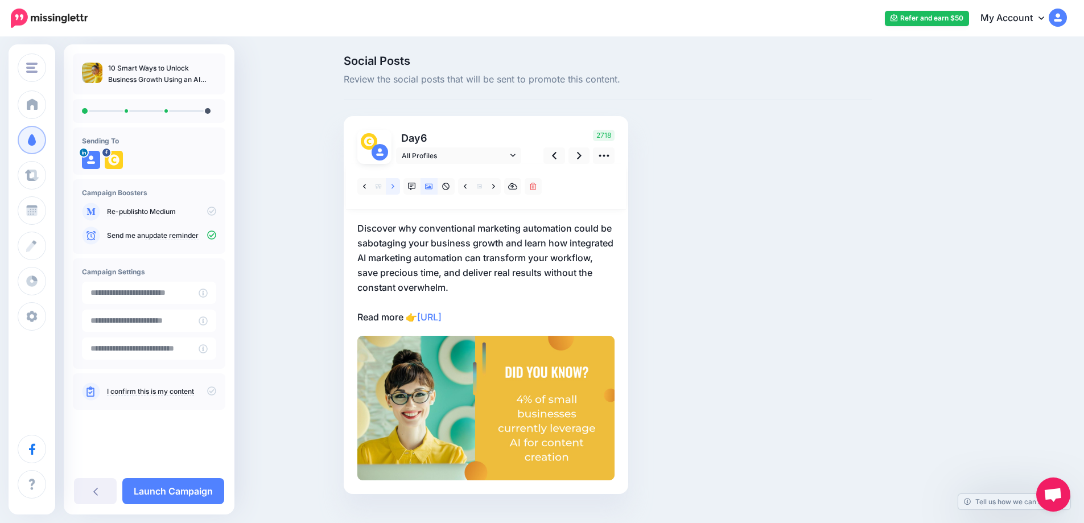
click at [399, 184] on link at bounding box center [393, 186] width 14 height 17
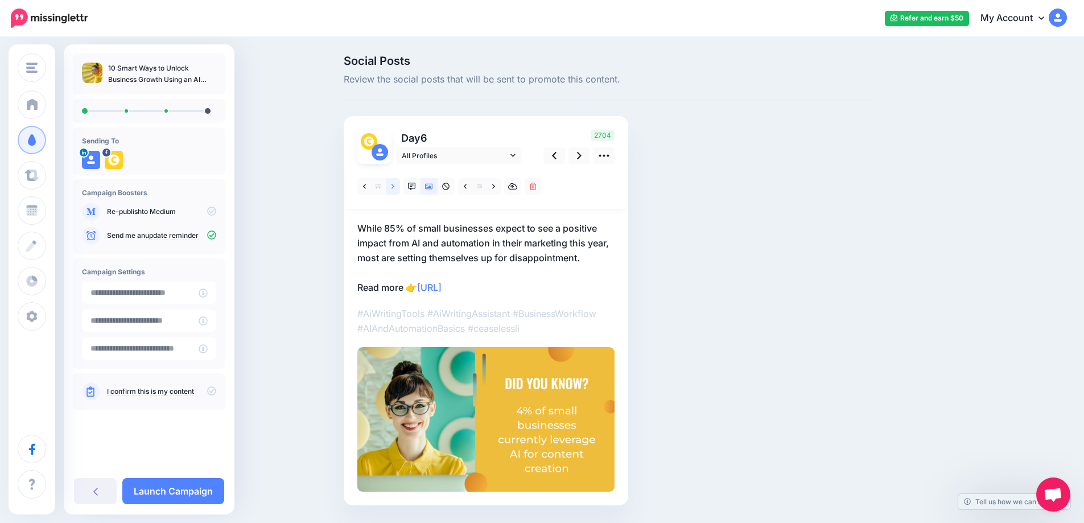
click at [399, 184] on link at bounding box center [393, 186] width 14 height 17
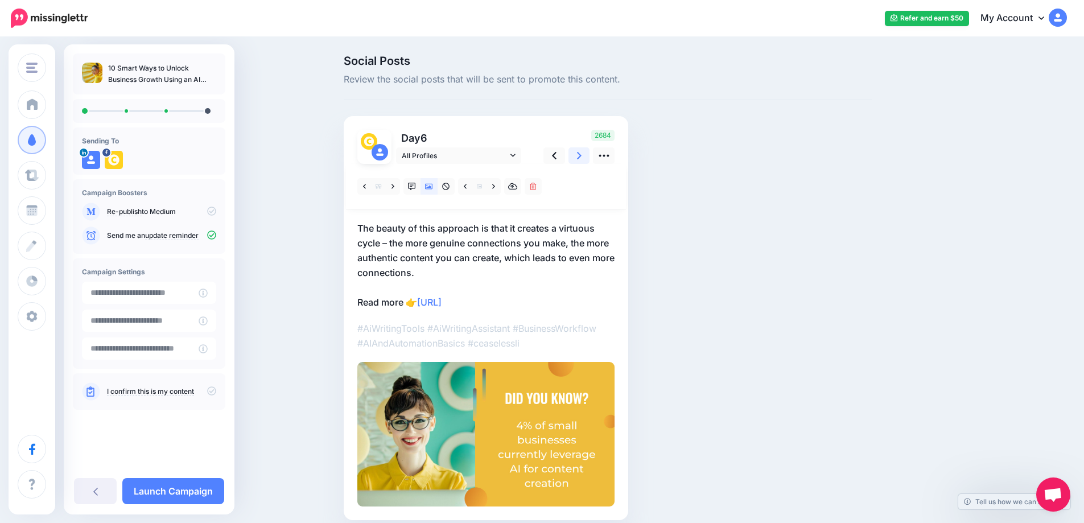
click at [581, 153] on icon at bounding box center [579, 156] width 5 height 12
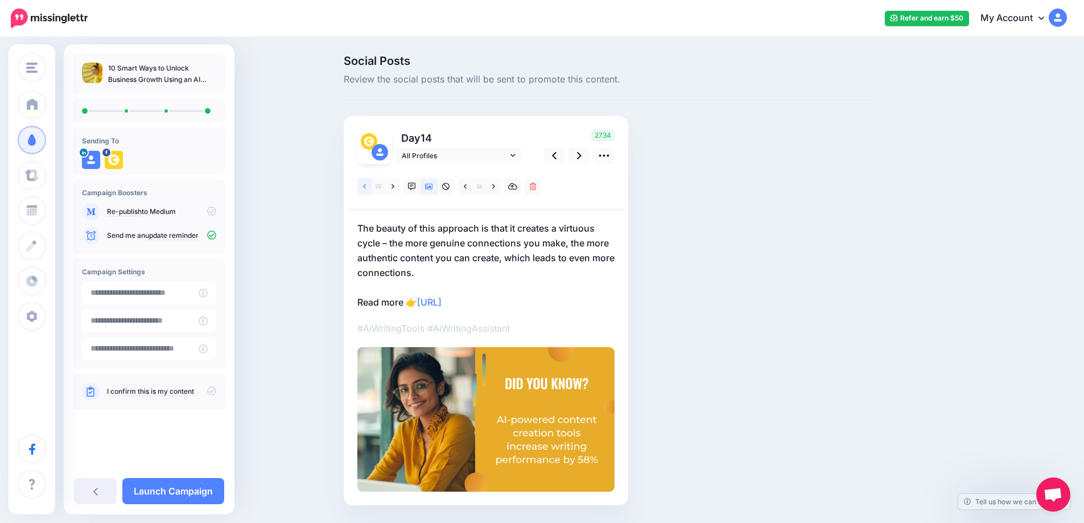
click at [365, 185] on link at bounding box center [364, 186] width 14 height 17
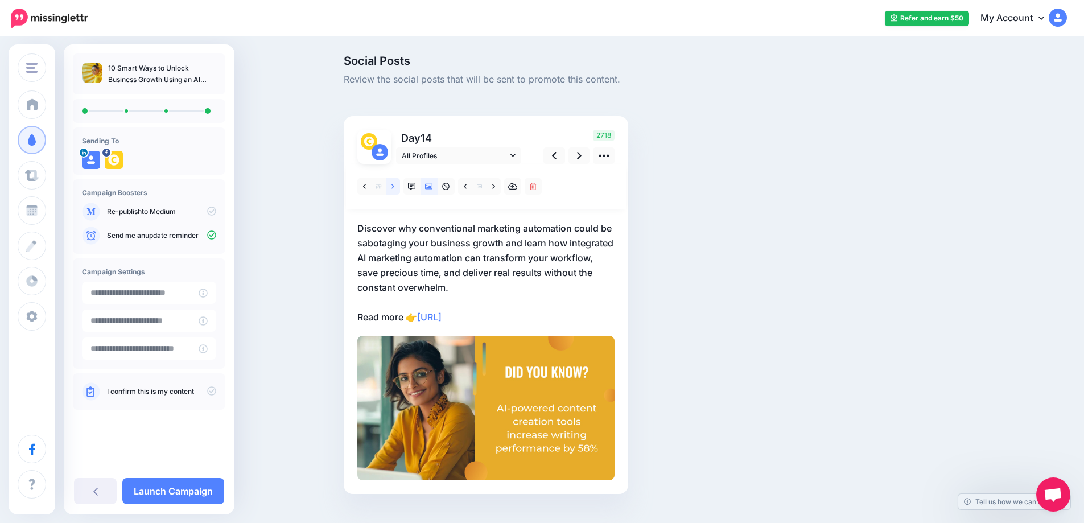
click at [394, 189] on link at bounding box center [393, 186] width 14 height 17
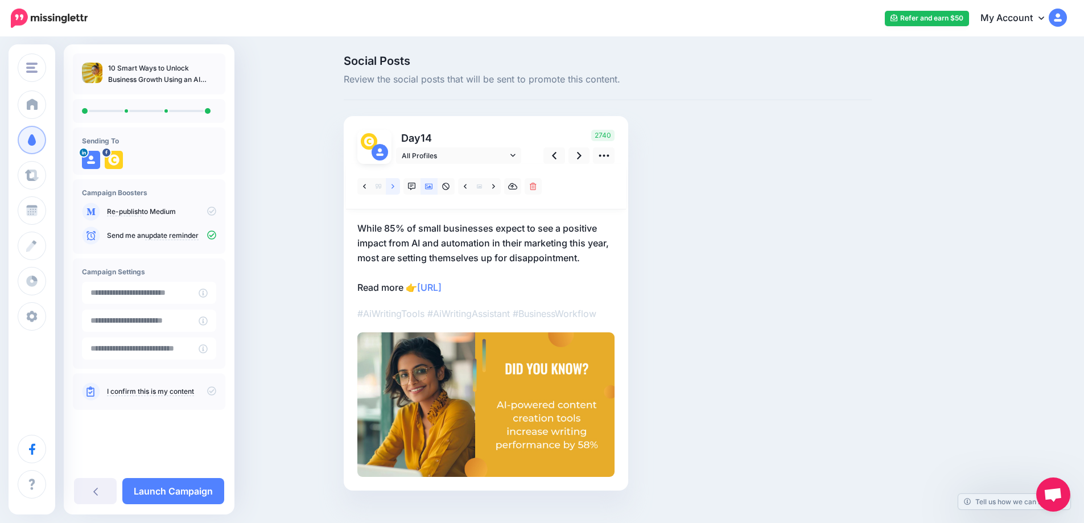
click at [394, 189] on link at bounding box center [393, 186] width 14 height 17
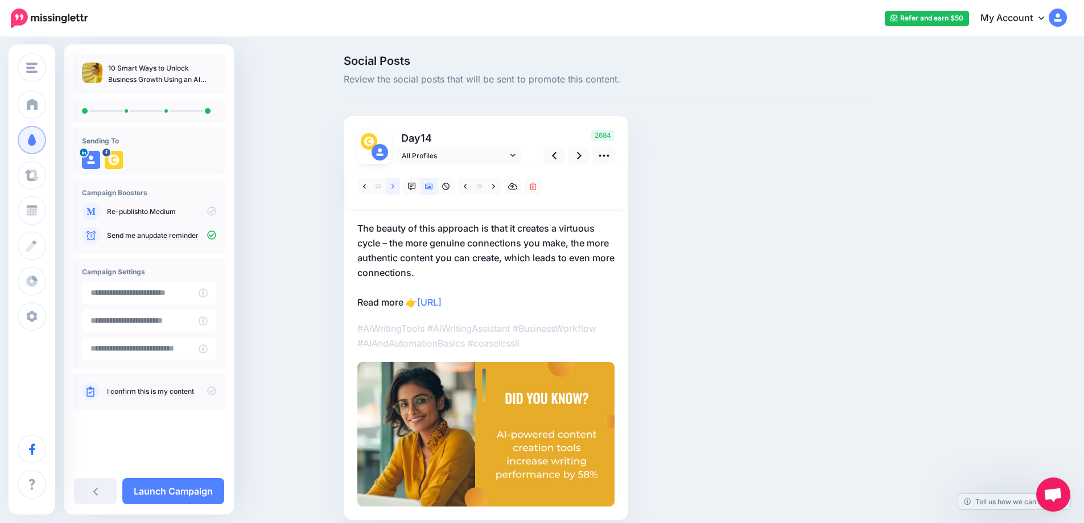
click at [394, 189] on link at bounding box center [393, 186] width 14 height 17
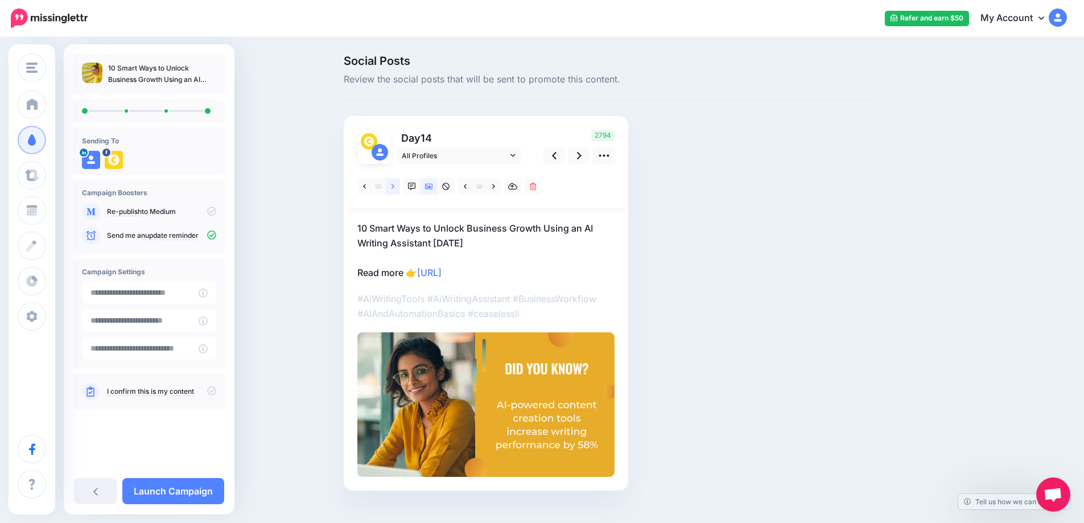
click at [394, 189] on link at bounding box center [393, 186] width 14 height 17
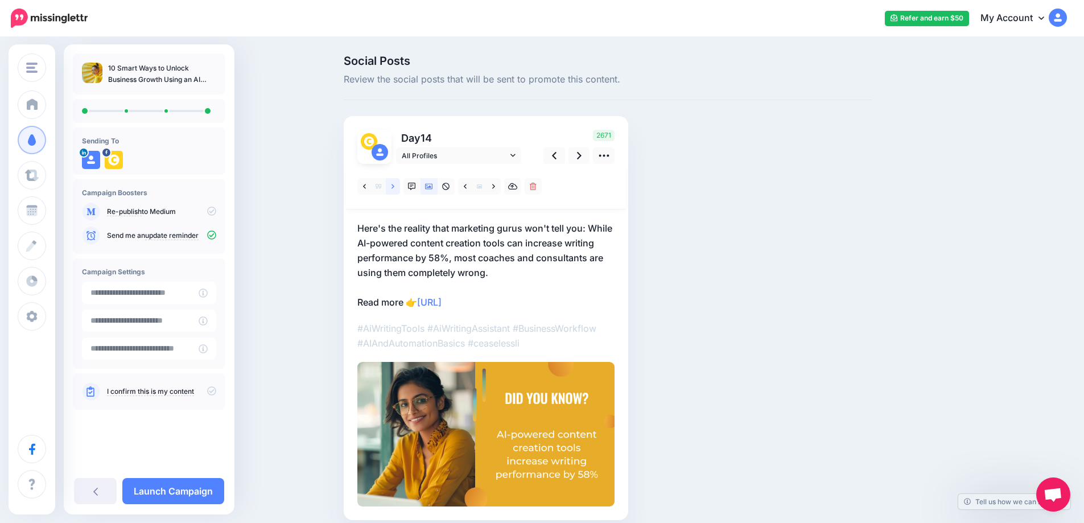
scroll to position [48, 0]
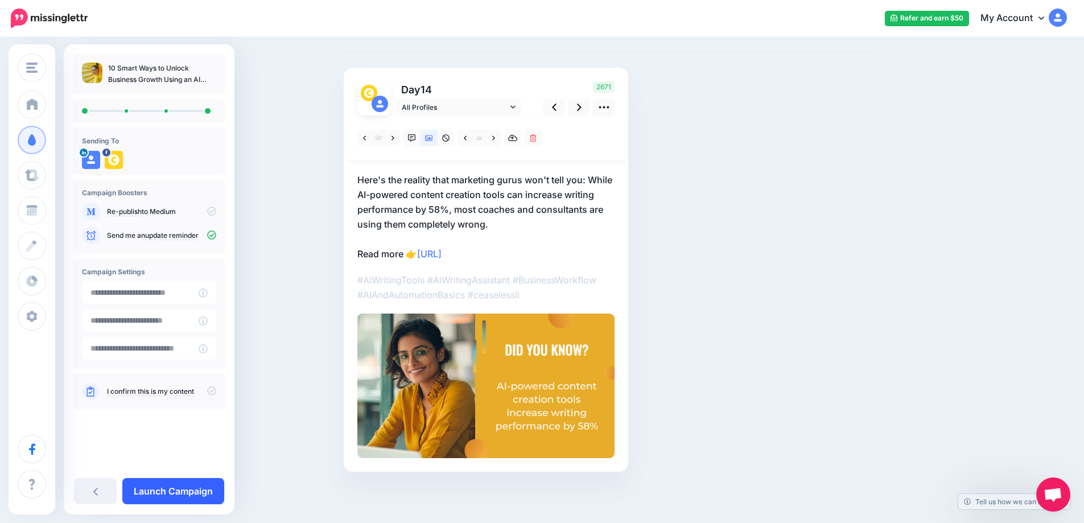
click at [168, 489] on link "Launch Campaign" at bounding box center [173, 491] width 102 height 26
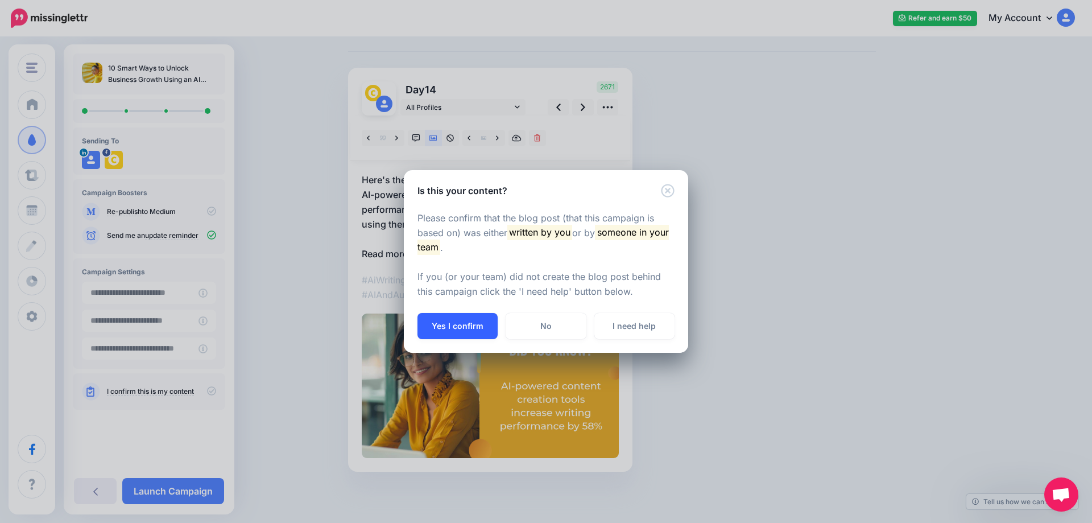
click at [451, 325] on button "Yes I confirm" at bounding box center [458, 326] width 80 height 26
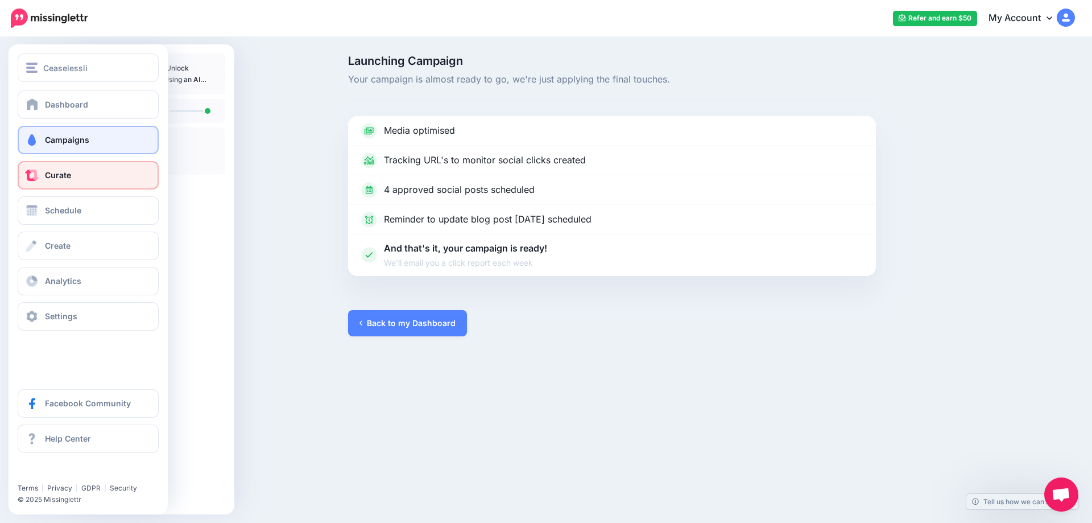
click at [47, 176] on span "Curate" at bounding box center [58, 175] width 26 height 10
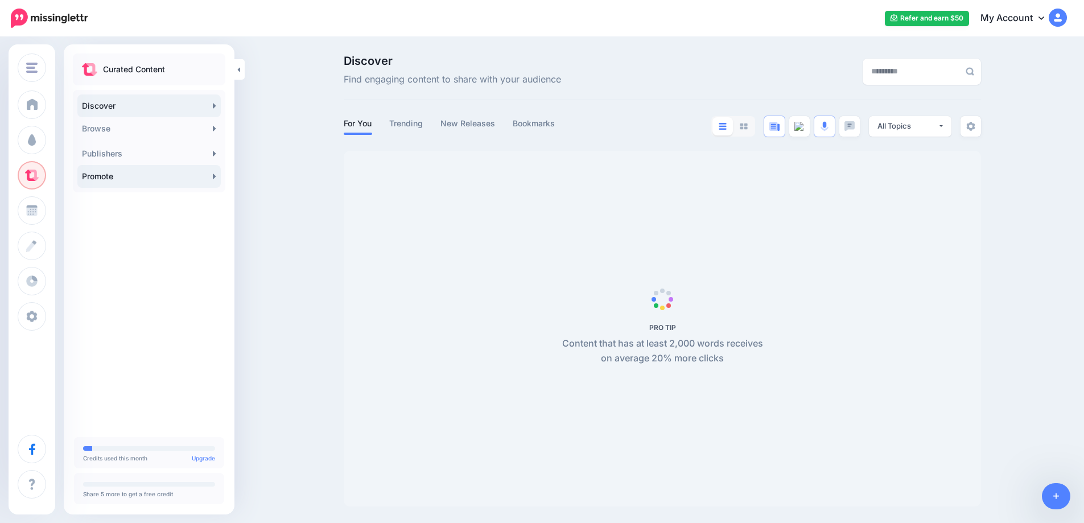
click at [216, 177] on icon at bounding box center [214, 176] width 3 height 9
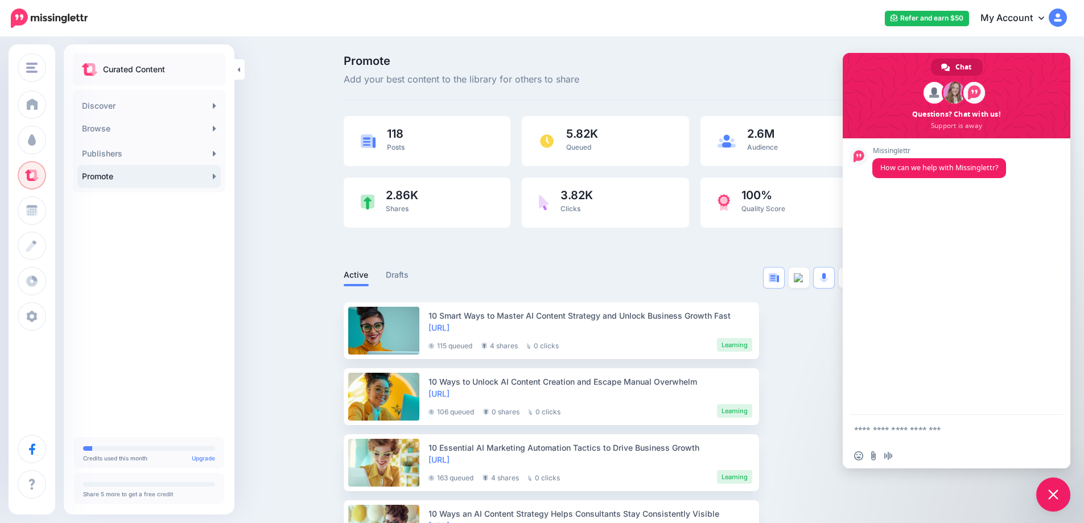
click at [1050, 500] on span "Close chat" at bounding box center [1053, 494] width 34 height 34
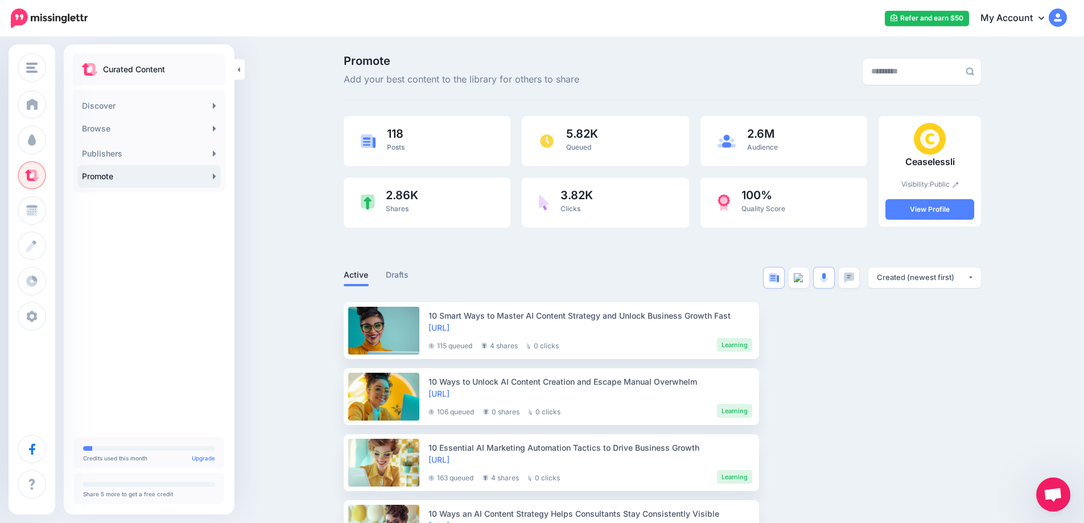
click at [215, 174] on icon at bounding box center [214, 176] width 3 height 9
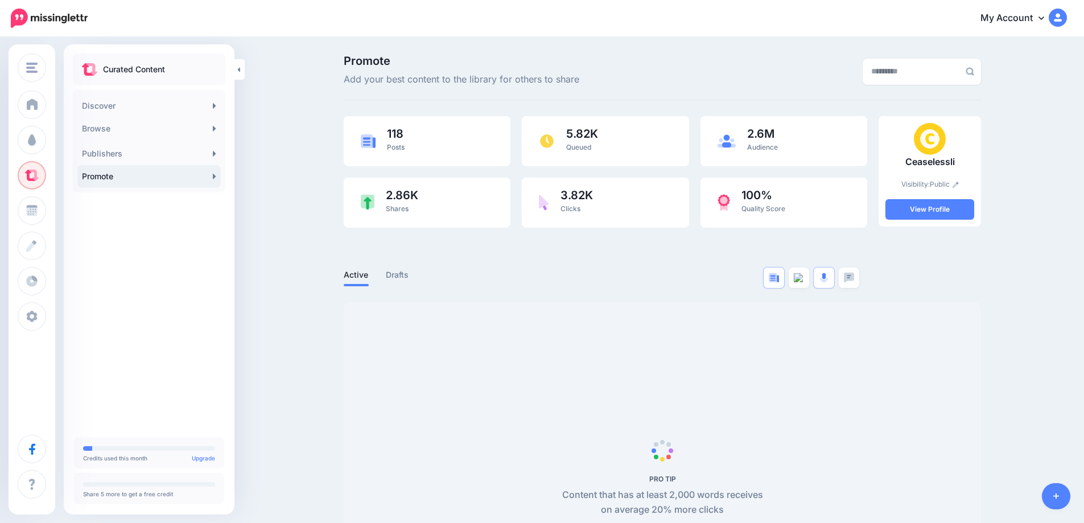
click at [1051, 500] on link at bounding box center [1056, 496] width 29 height 26
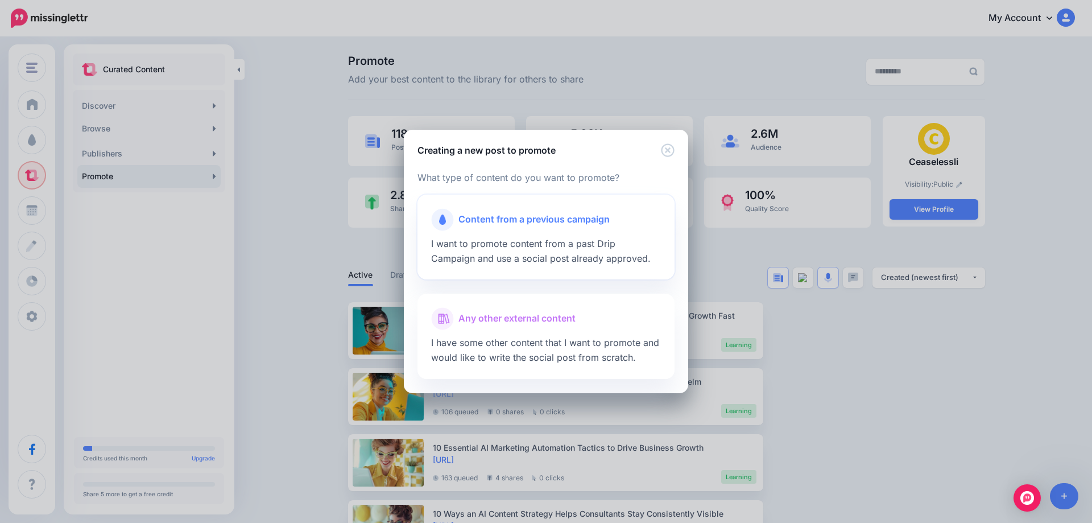
click at [494, 238] on div "Content from a previous campaign I want to promote content from a past Drip Cam…" at bounding box center [546, 237] width 257 height 85
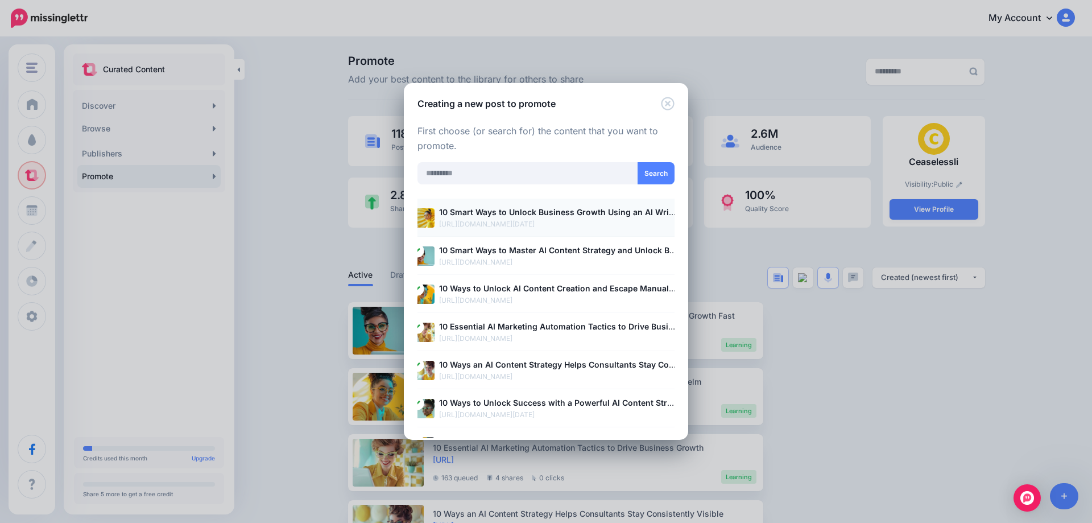
click at [493, 226] on p "[URL][DOMAIN_NAME][DATE]" at bounding box center [558, 223] width 238 height 11
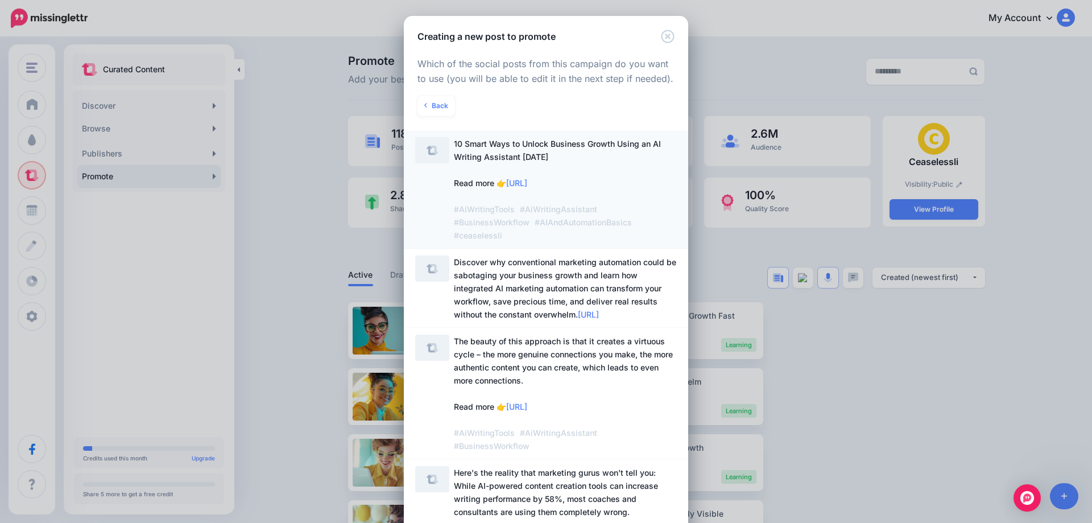
click at [490, 162] on span "10 Smart Ways to Unlock Business Growth Using an AI Writing Assistant [DATE] Re…" at bounding box center [557, 189] width 207 height 101
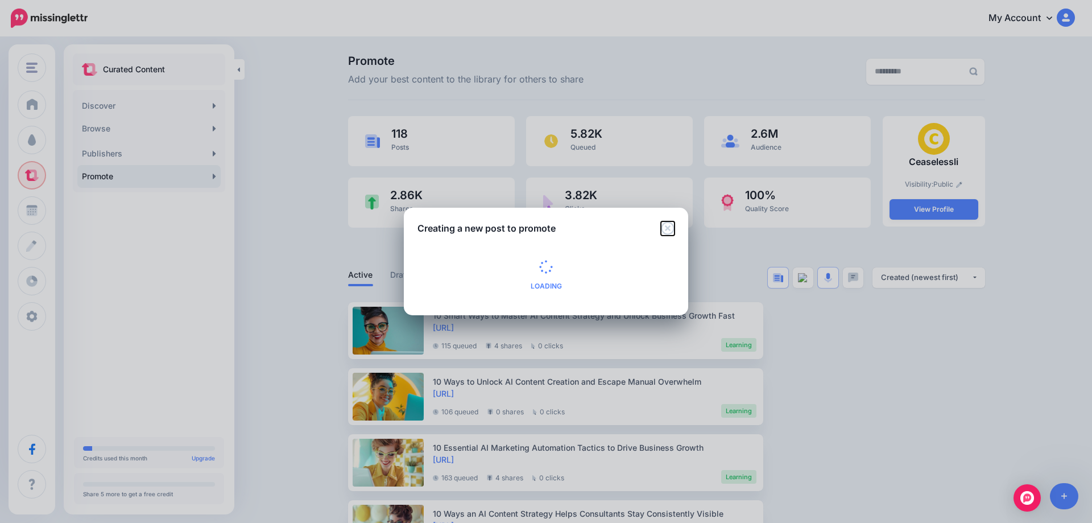
click at [666, 230] on icon "Close" at bounding box center [668, 228] width 14 height 14
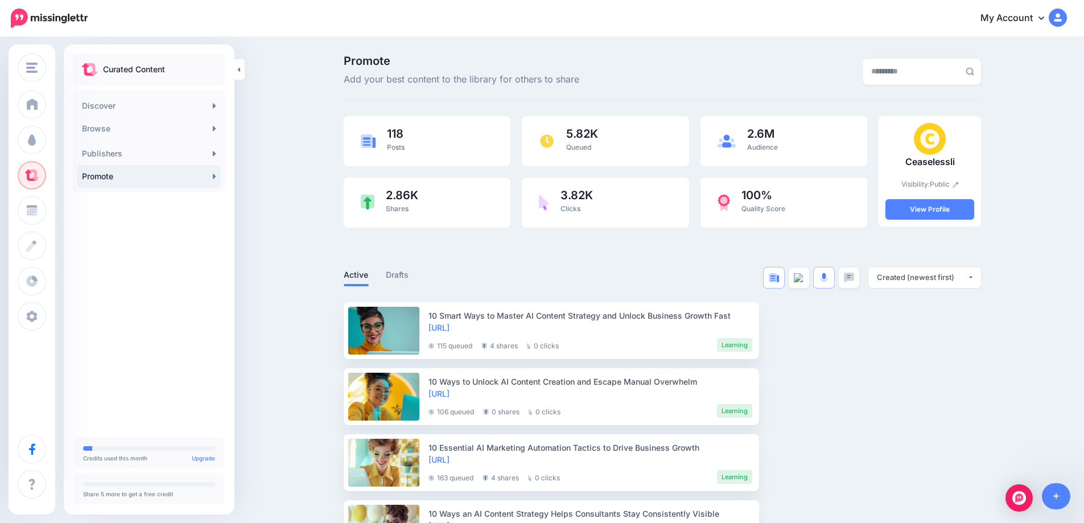
click at [210, 180] on link "Promote" at bounding box center [148, 176] width 143 height 23
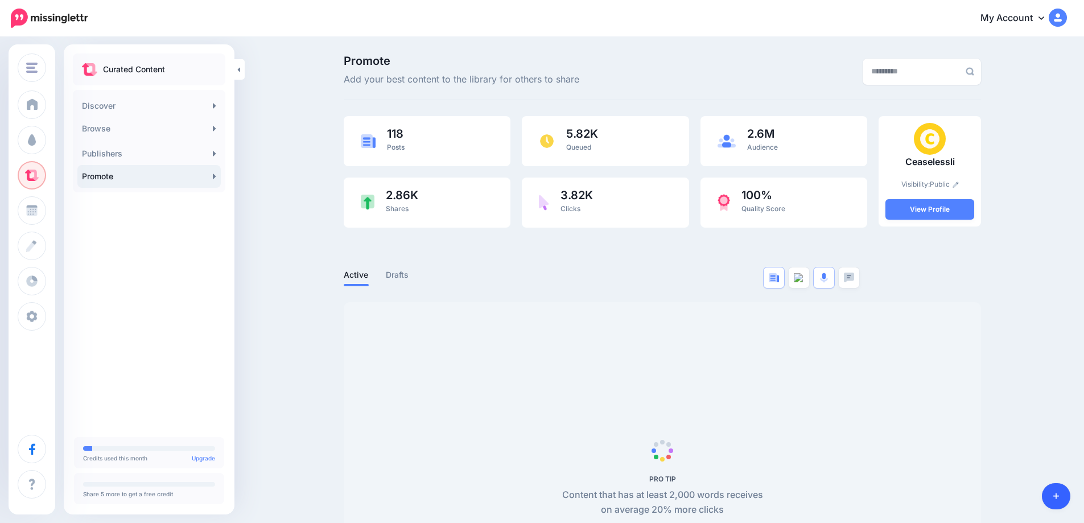
click at [1054, 490] on link at bounding box center [1056, 496] width 29 height 26
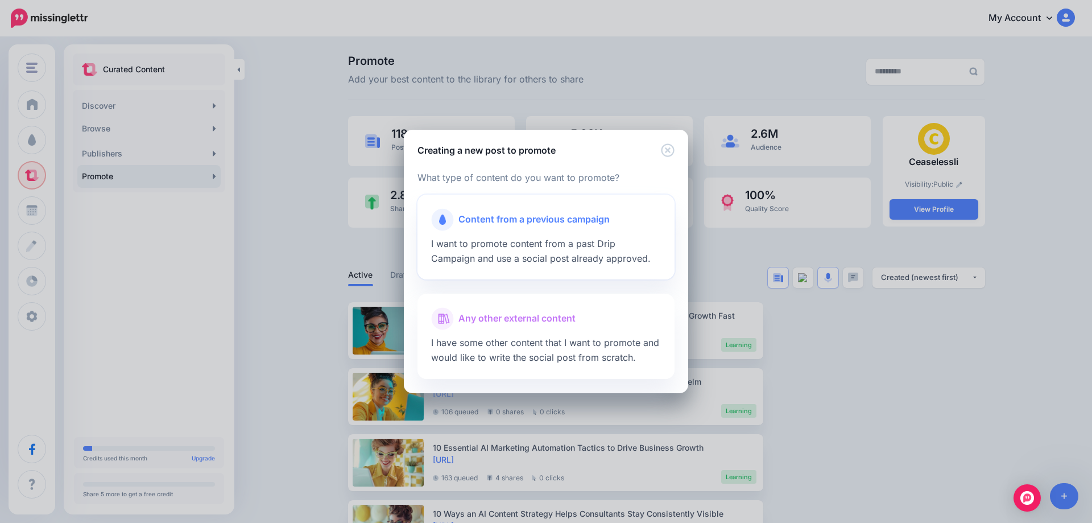
click at [506, 234] on div at bounding box center [546, 234] width 230 height 6
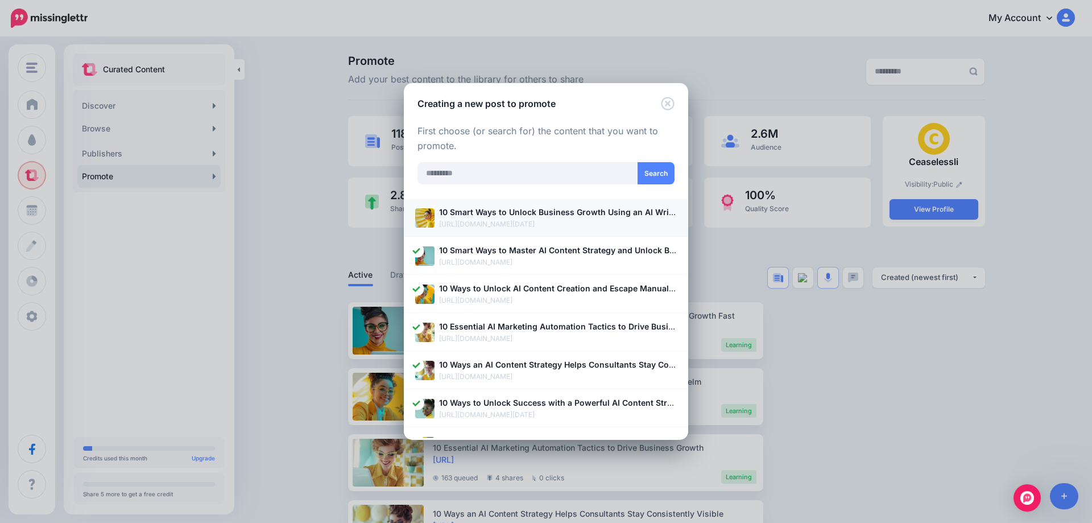
click at [524, 221] on p "[URL][DOMAIN_NAME][DATE]" at bounding box center [558, 223] width 238 height 11
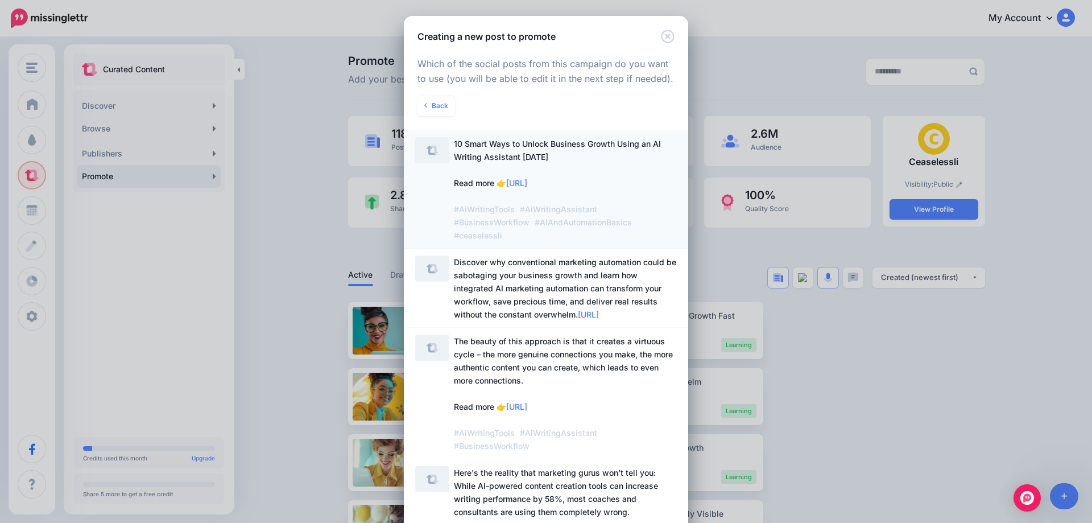
click at [499, 159] on span "10 Smart Ways to Unlock Business Growth Using an AI Writing Assistant [DATE] Re…" at bounding box center [557, 189] width 207 height 101
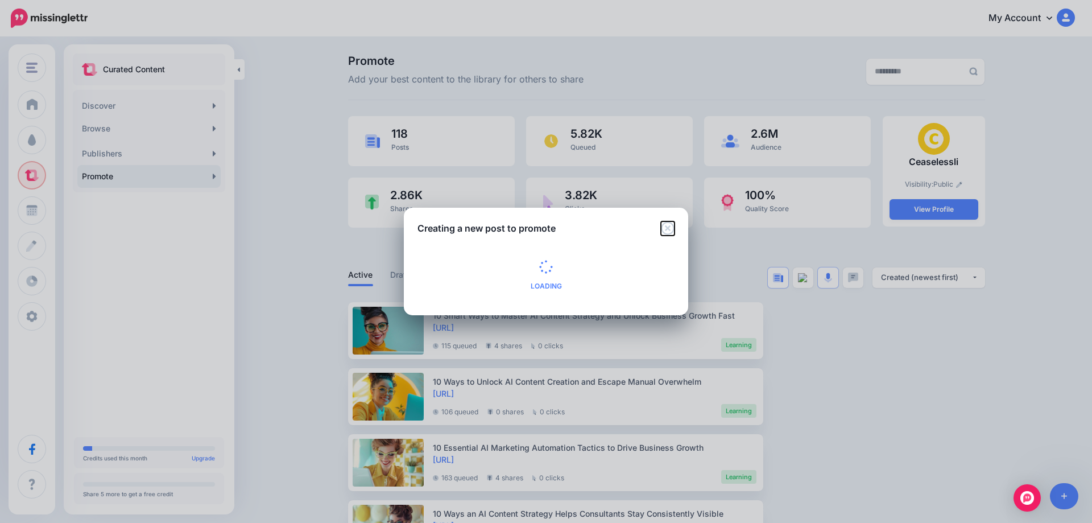
click at [665, 232] on icon "Close" at bounding box center [668, 228] width 14 height 14
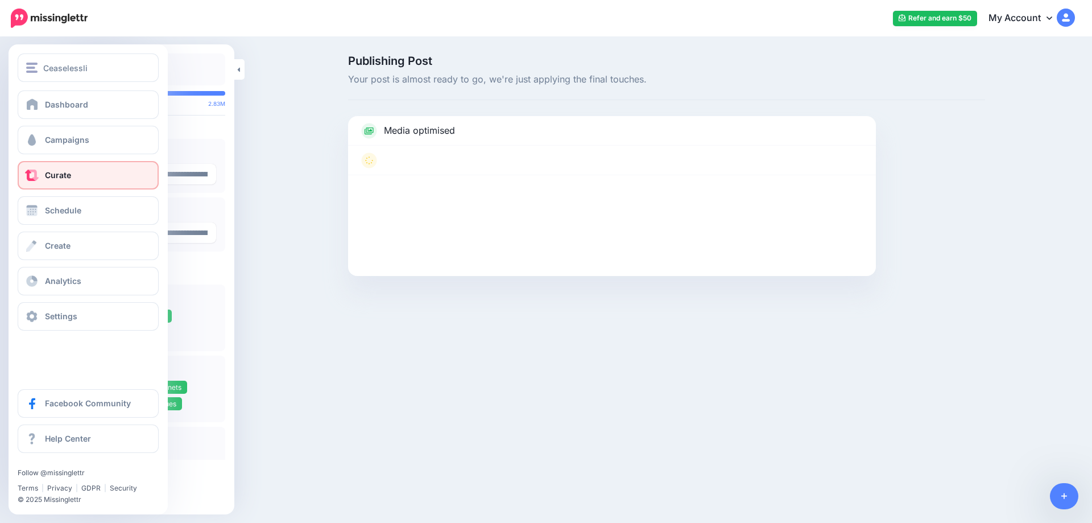
click at [69, 179] on span "Curate" at bounding box center [58, 175] width 26 height 10
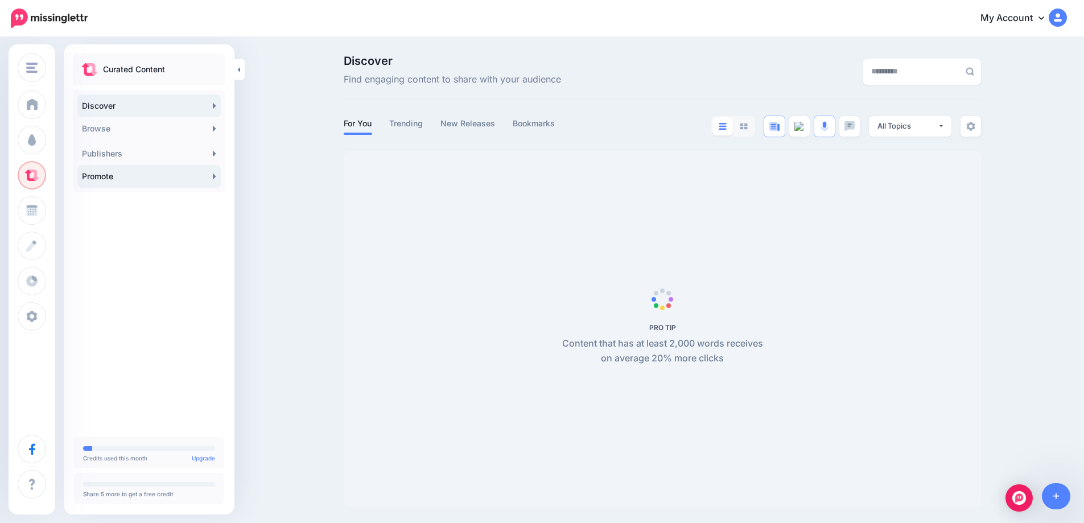
click at [210, 180] on link "Promote" at bounding box center [148, 176] width 143 height 23
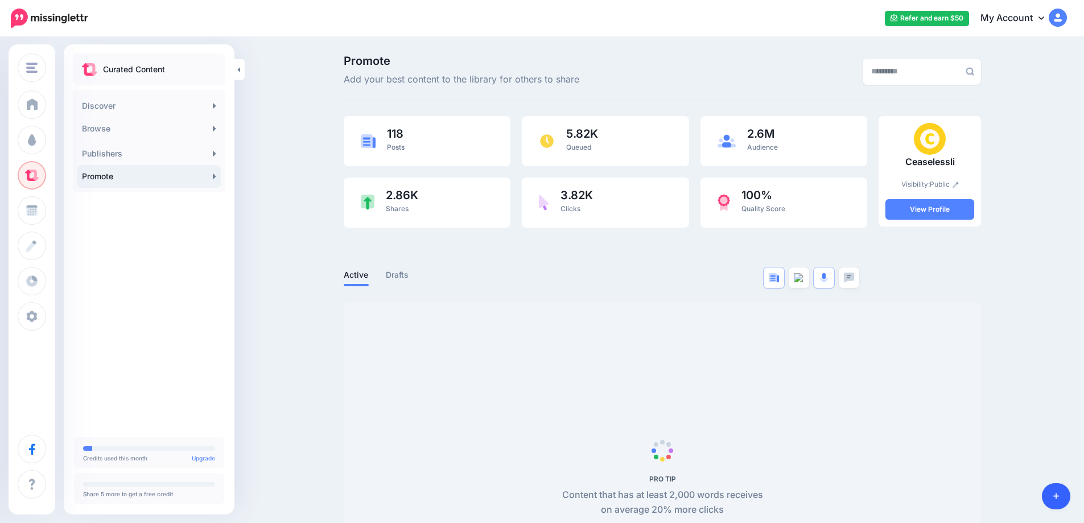
click at [1058, 496] on icon at bounding box center [1056, 496] width 6 height 6
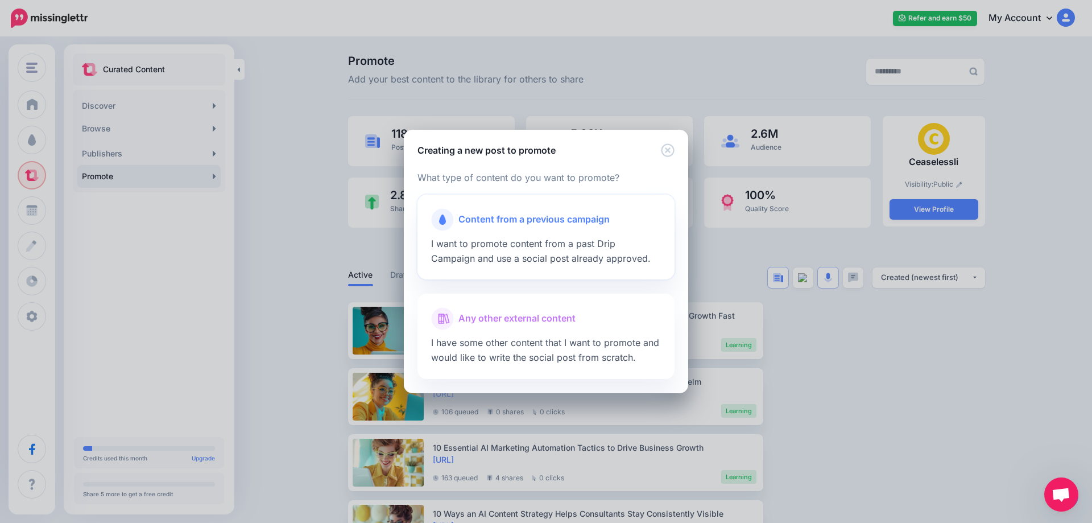
click at [508, 234] on div at bounding box center [546, 234] width 230 height 6
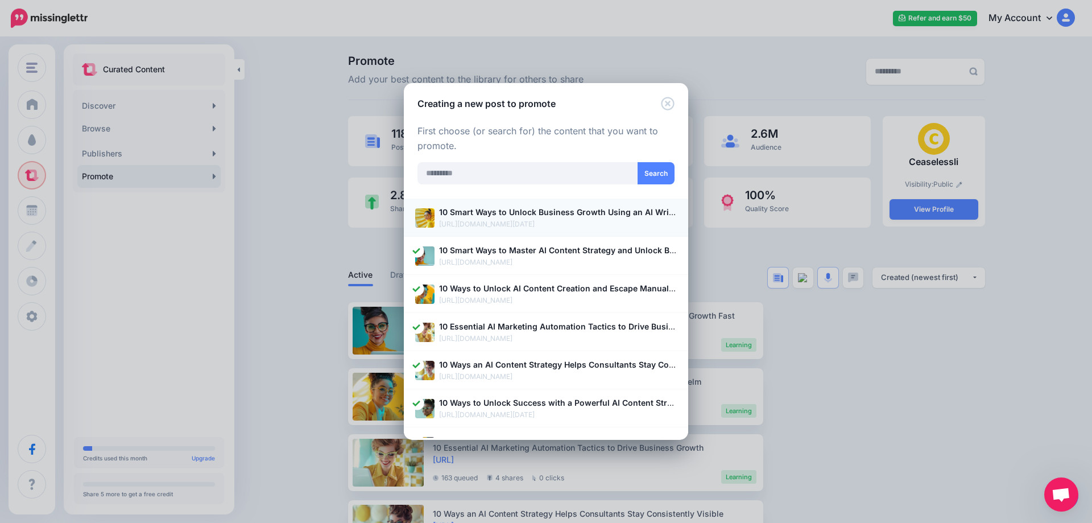
click at [492, 218] on p "10 Smart Ways to Unlock Business Growth Using an AI Writing Assistant [DATE]" at bounding box center [558, 211] width 238 height 13
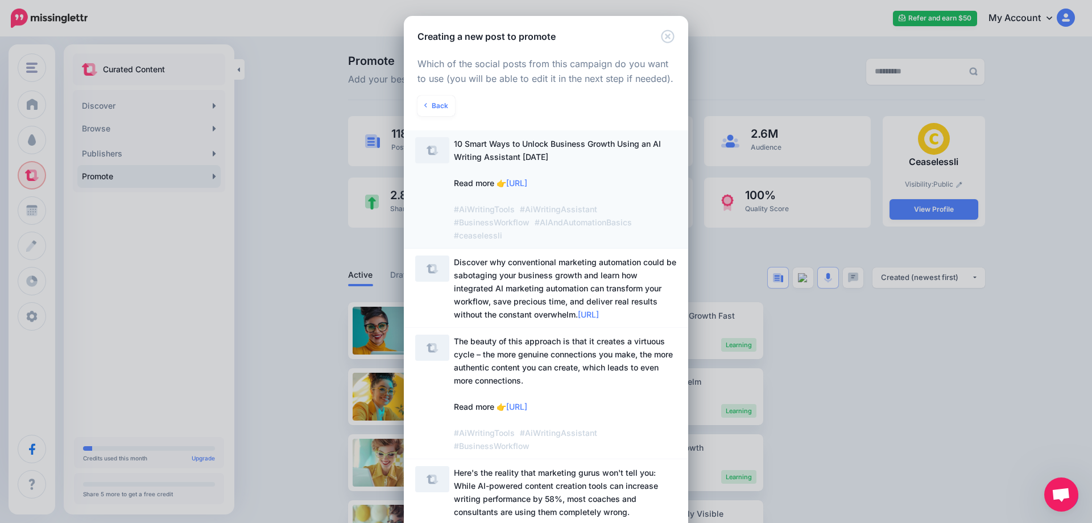
click at [454, 169] on span "10 Smart Ways to Unlock Business Growth Using an AI Writing Assistant Today Rea…" at bounding box center [565, 189] width 223 height 105
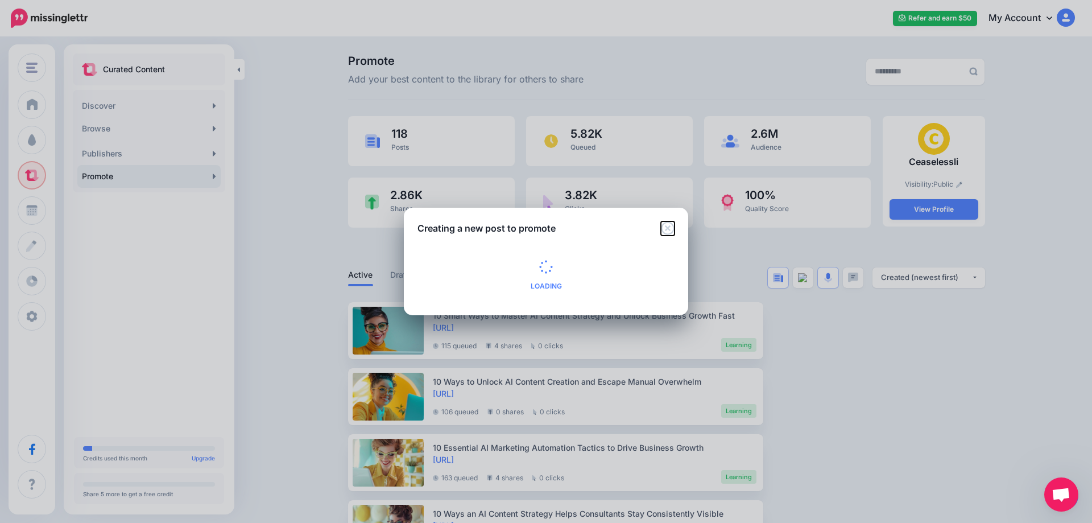
click at [667, 228] on icon "Close" at bounding box center [667, 227] width 13 height 13
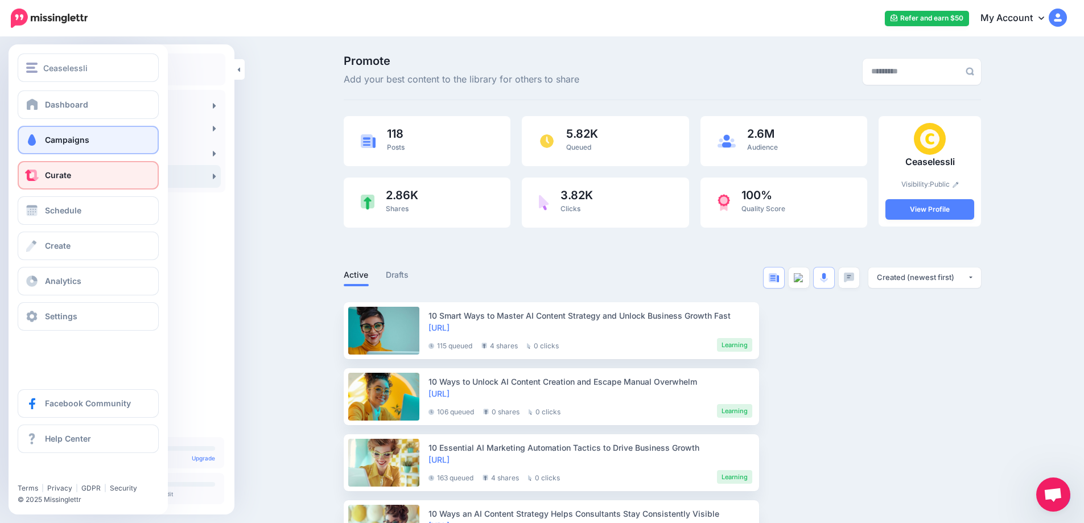
click at [78, 139] on span "Campaigns" at bounding box center [67, 140] width 44 height 10
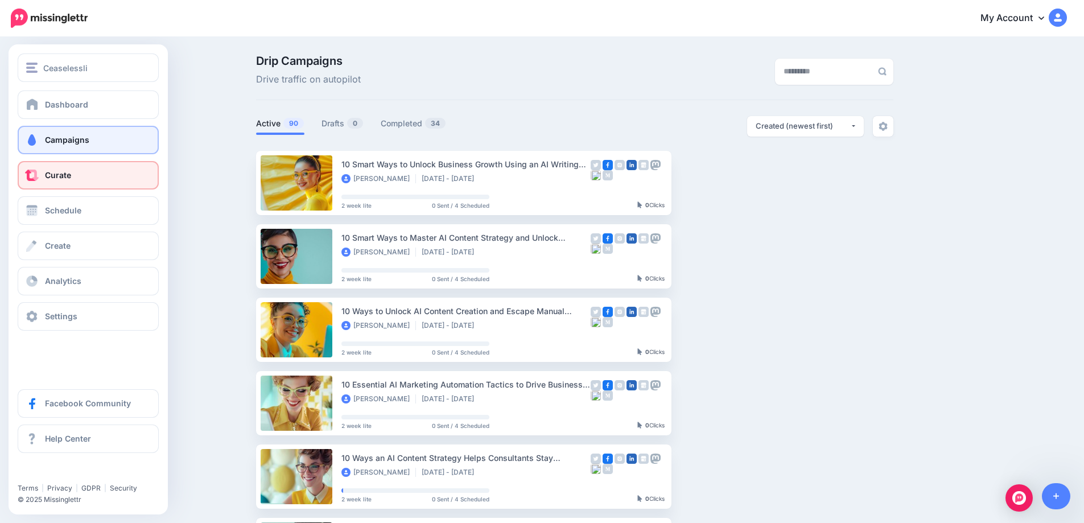
click at [67, 182] on link "Curate" at bounding box center [88, 175] width 141 height 28
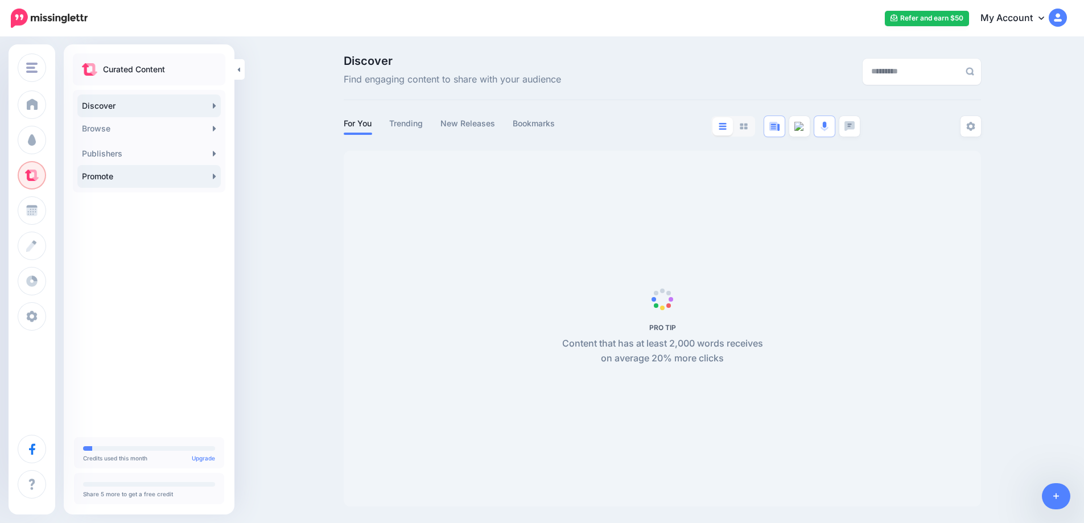
click at [217, 179] on link "Promote" at bounding box center [148, 176] width 143 height 23
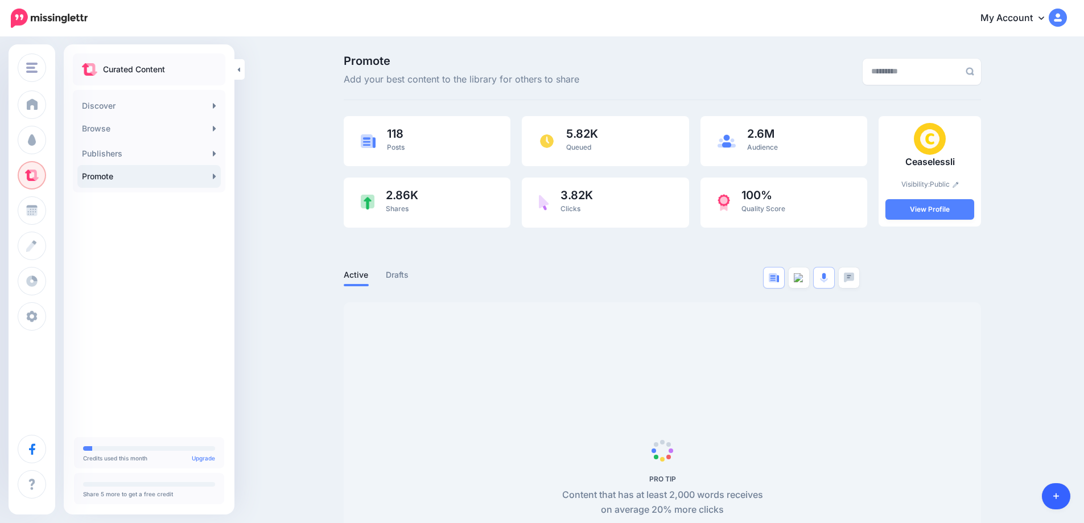
click at [1056, 494] on icon at bounding box center [1056, 496] width 6 height 6
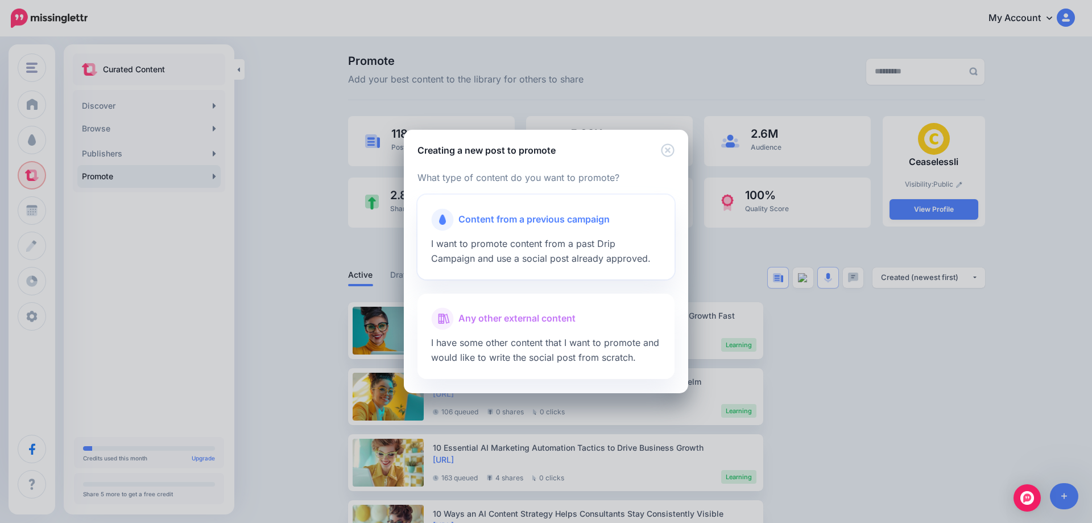
click at [504, 220] on span "Content from a previous campaign" at bounding box center [534, 219] width 151 height 15
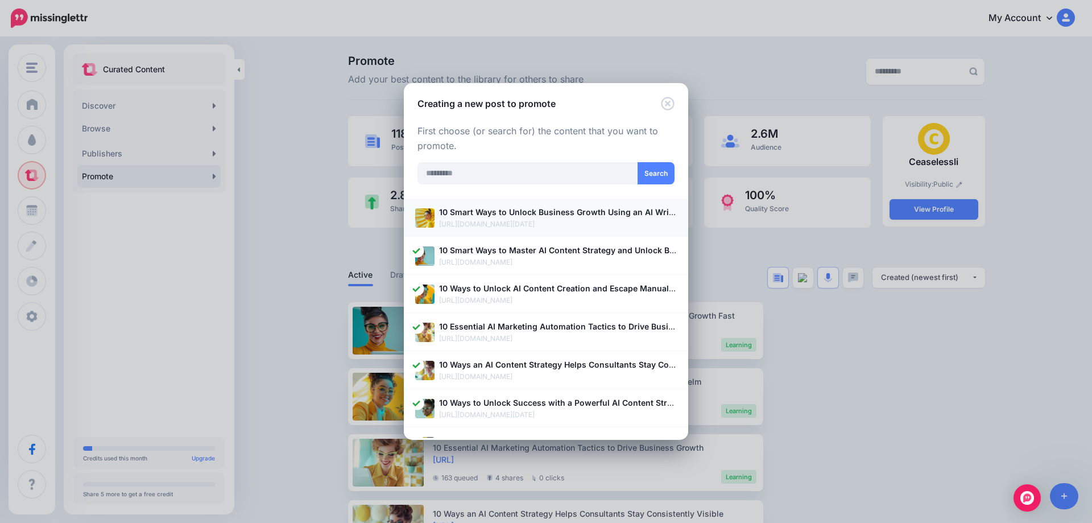
click at [514, 221] on p "https://ceaselessli.com/blog/10-smart-ways-to-unlock-business-growth-using-an-a…" at bounding box center [558, 223] width 238 height 11
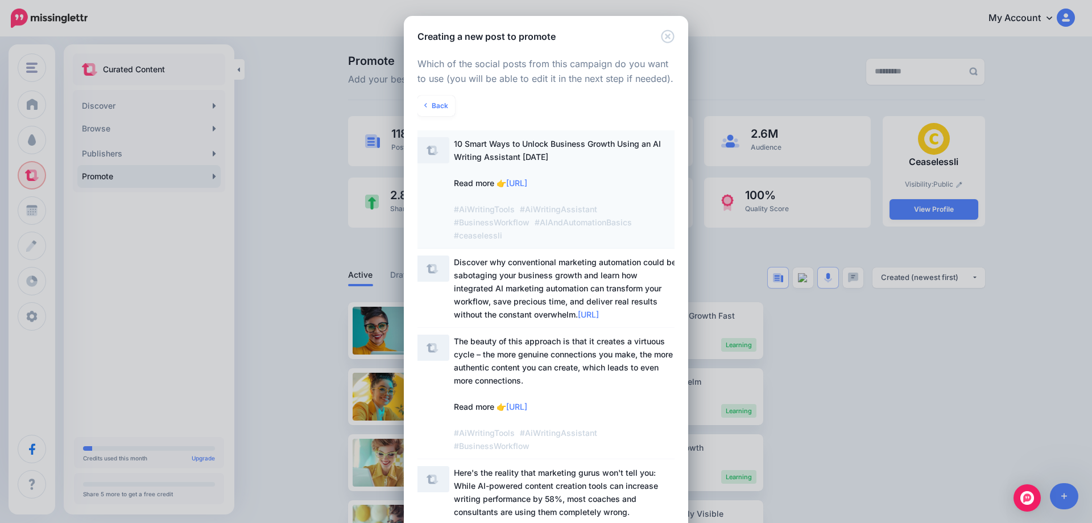
click at [495, 153] on span "10 Smart Ways to Unlock Business Growth Using an AI Writing Assistant Today Rea…" at bounding box center [557, 189] width 207 height 101
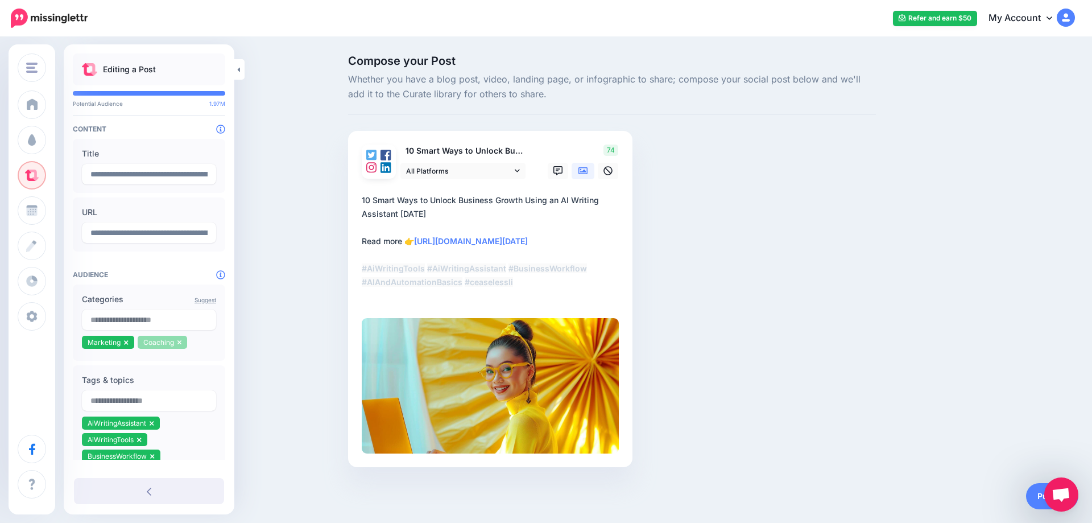
click at [180, 345] on icon at bounding box center [180, 342] width 5 height 7
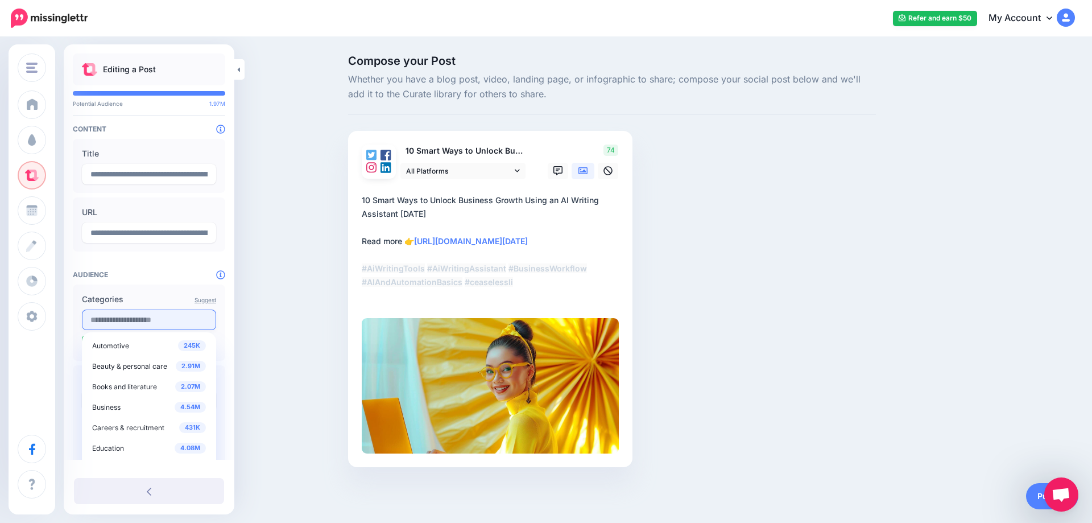
click at [159, 326] on input "text" at bounding box center [149, 320] width 134 height 20
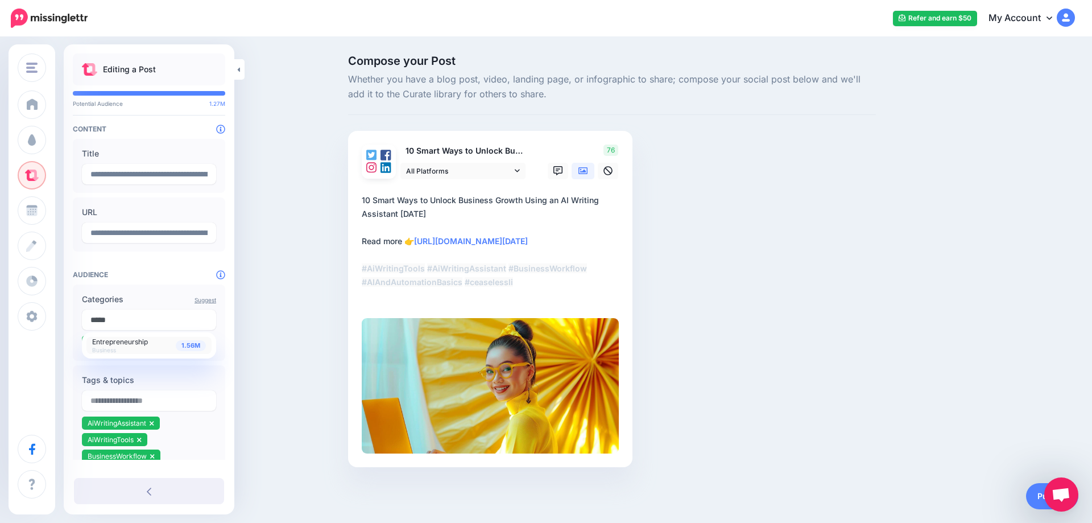
type input "*****"
click at [194, 348] on span "1.56M" at bounding box center [191, 345] width 30 height 11
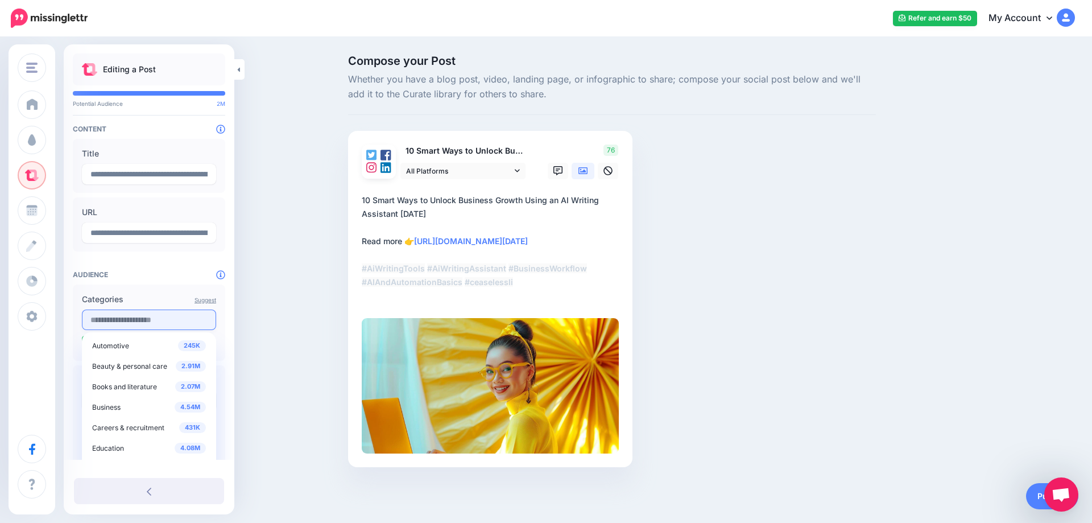
click at [129, 327] on input "text" at bounding box center [149, 320] width 134 height 20
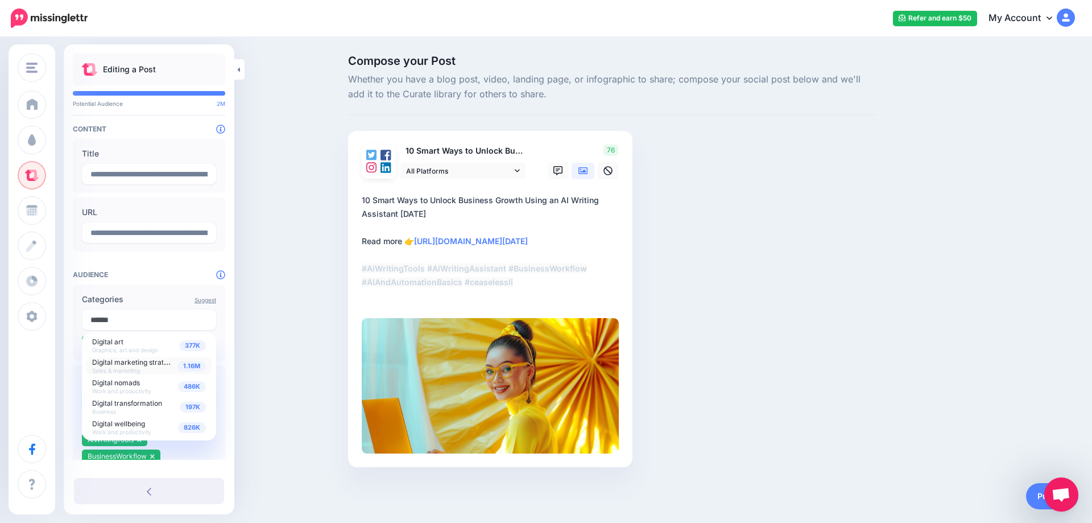
type input "******"
click at [169, 369] on div "1.16M Digital marketing strategy Sales & marketing" at bounding box center [149, 366] width 114 height 16
click at [266, 345] on div "Compose your Post Whether you have a blog post, video, landing page, or infogra…" at bounding box center [546, 278] width 1092 height 480
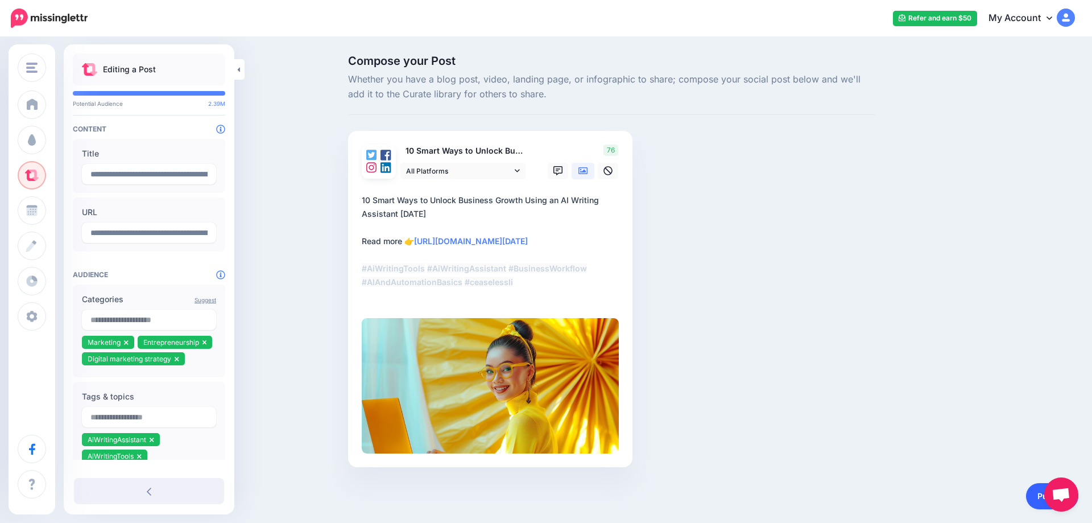
click at [1035, 496] on link "Publish" at bounding box center [1052, 496] width 52 height 26
